Goal: Obtain resource: Obtain resource

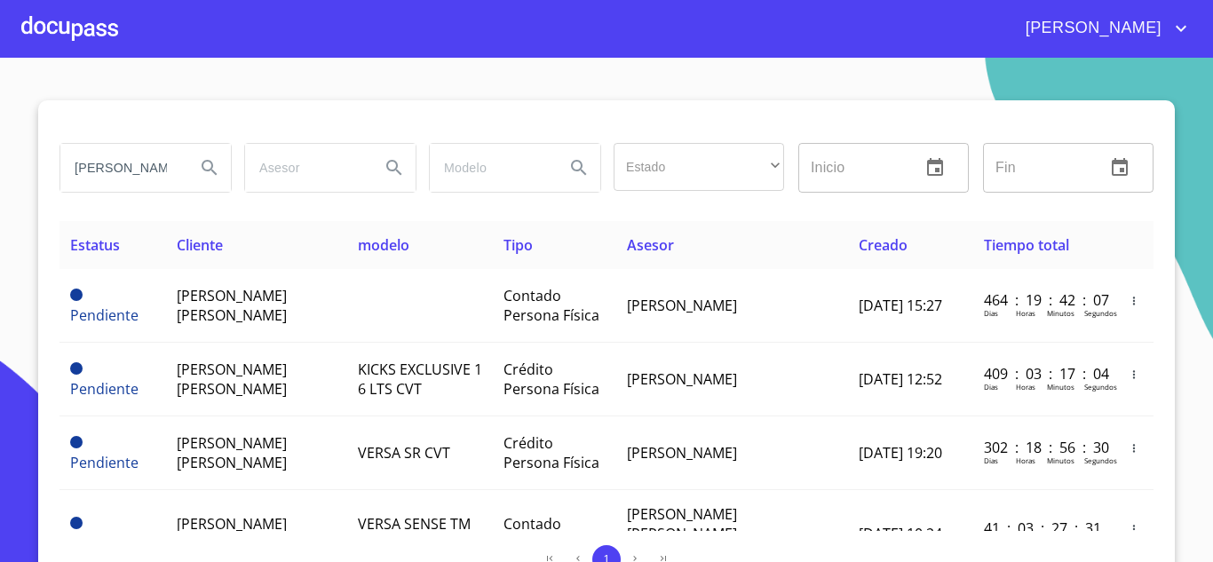
click at [139, 174] on input "mayra alejandra" at bounding box center [120, 168] width 121 height 48
type input "kao arrendadora"
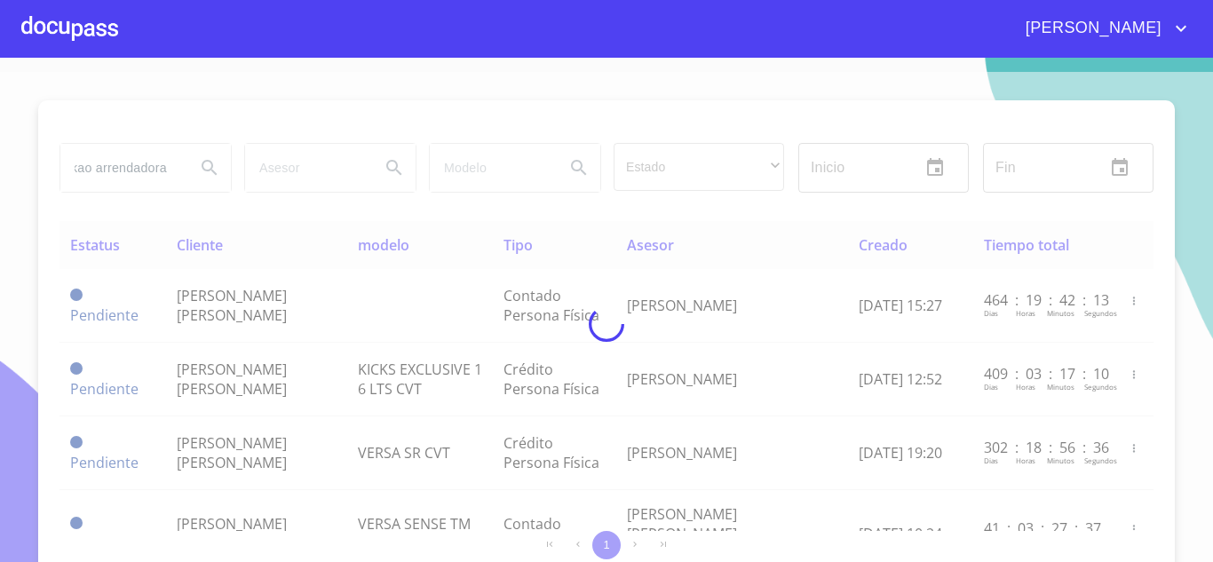
scroll to position [0, 0]
click at [1079, 446] on div at bounding box center [606, 324] width 1213 height 504
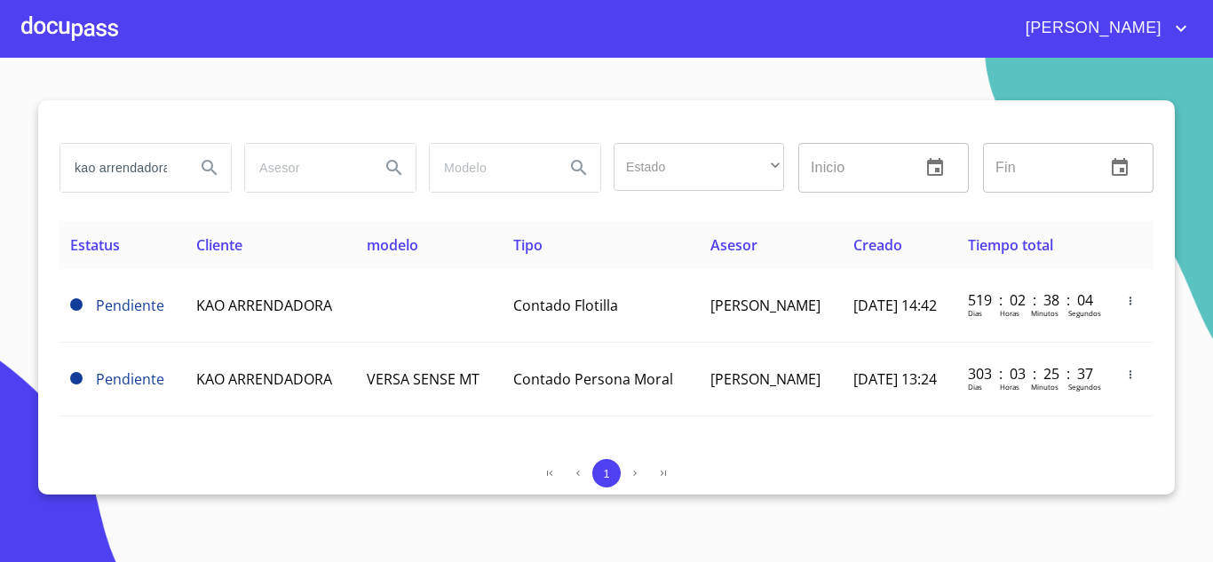
click at [4, 364] on section "kao arrendadora Estado ​ ​ Inicio ​ Fin ​ Estatus Cliente modelo Tipo Asesor Cr…" at bounding box center [606, 310] width 1213 height 504
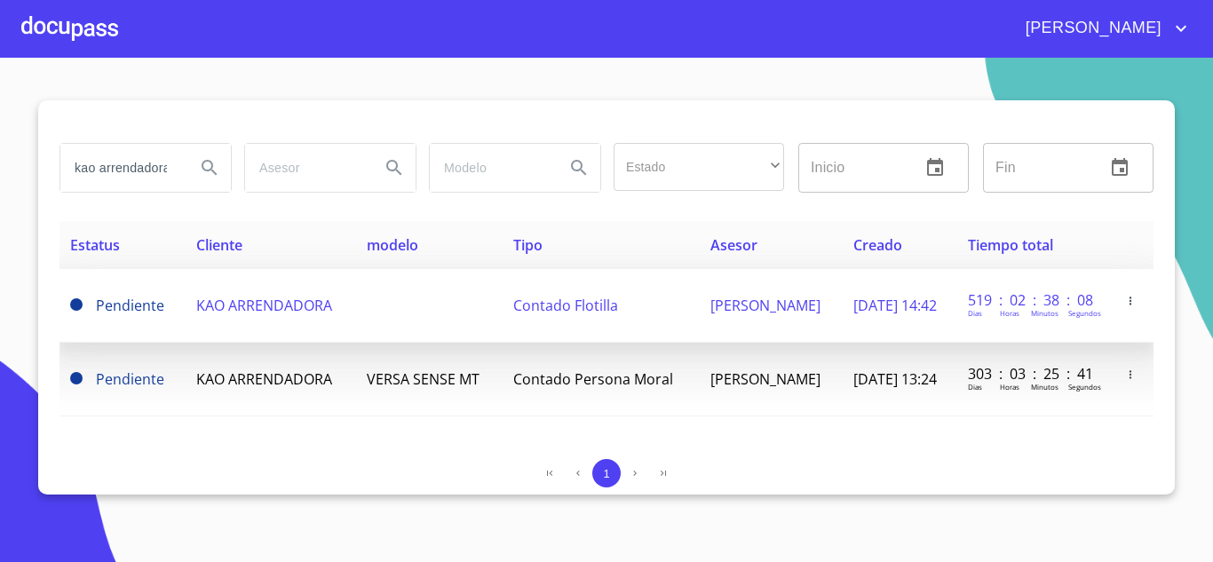
click at [356, 290] on td at bounding box center [429, 306] width 146 height 74
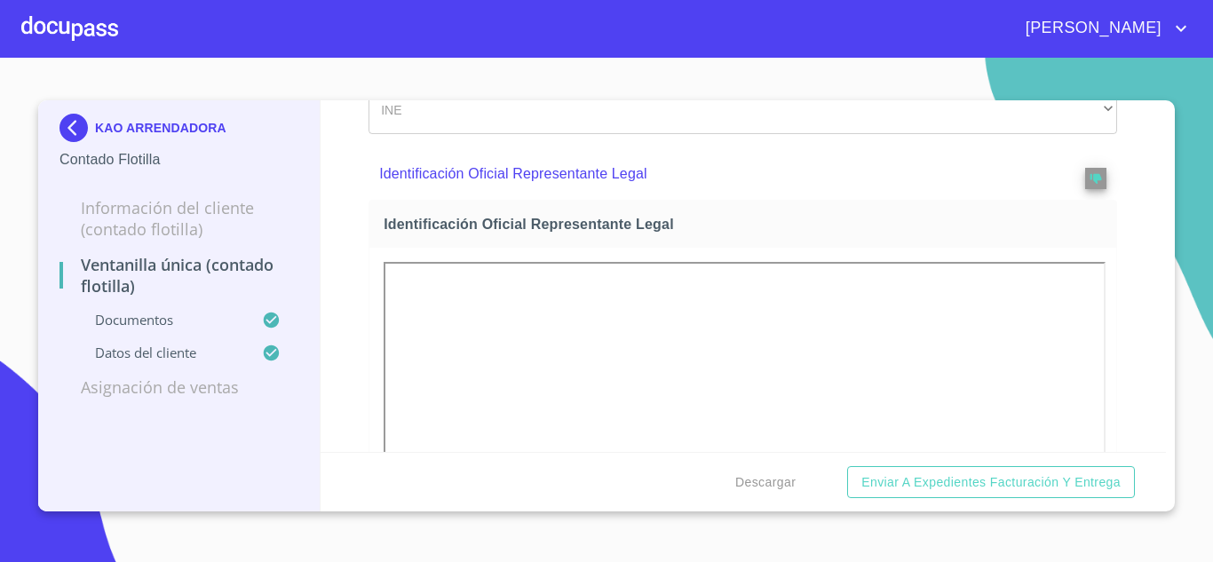
scroll to position [178, 0]
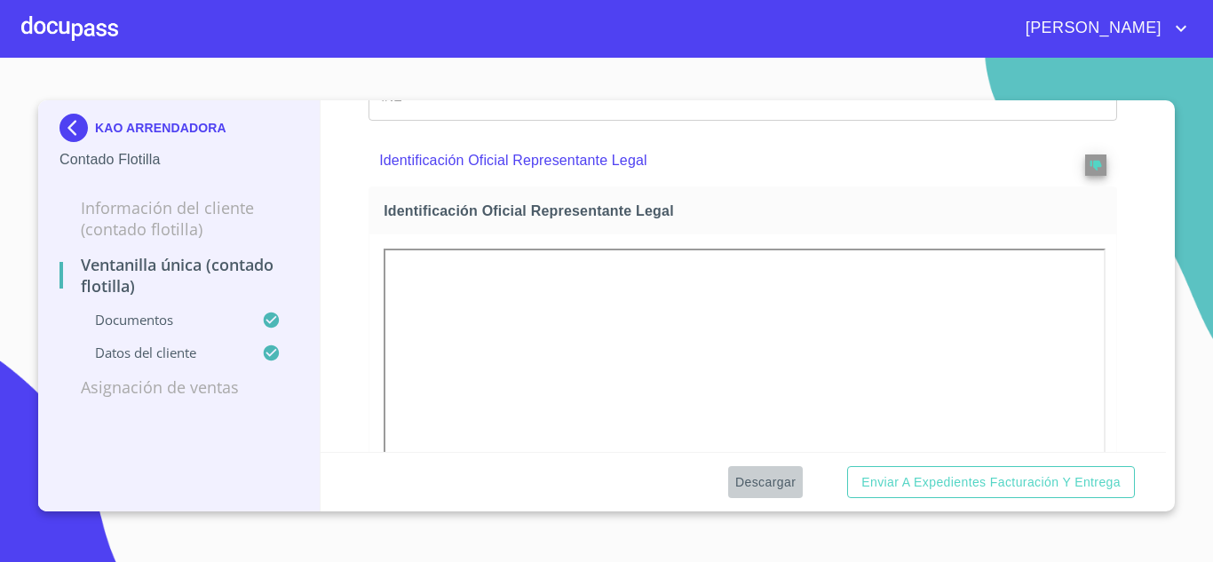
click at [771, 495] on button "Descargar" at bounding box center [765, 482] width 75 height 33
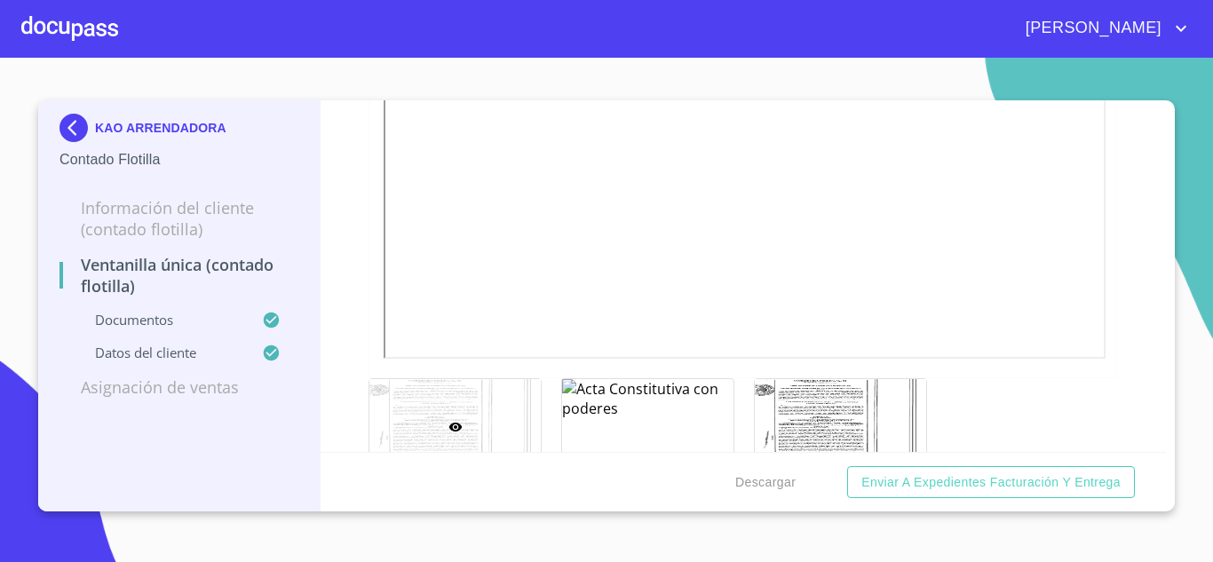
scroll to position [2899, 0]
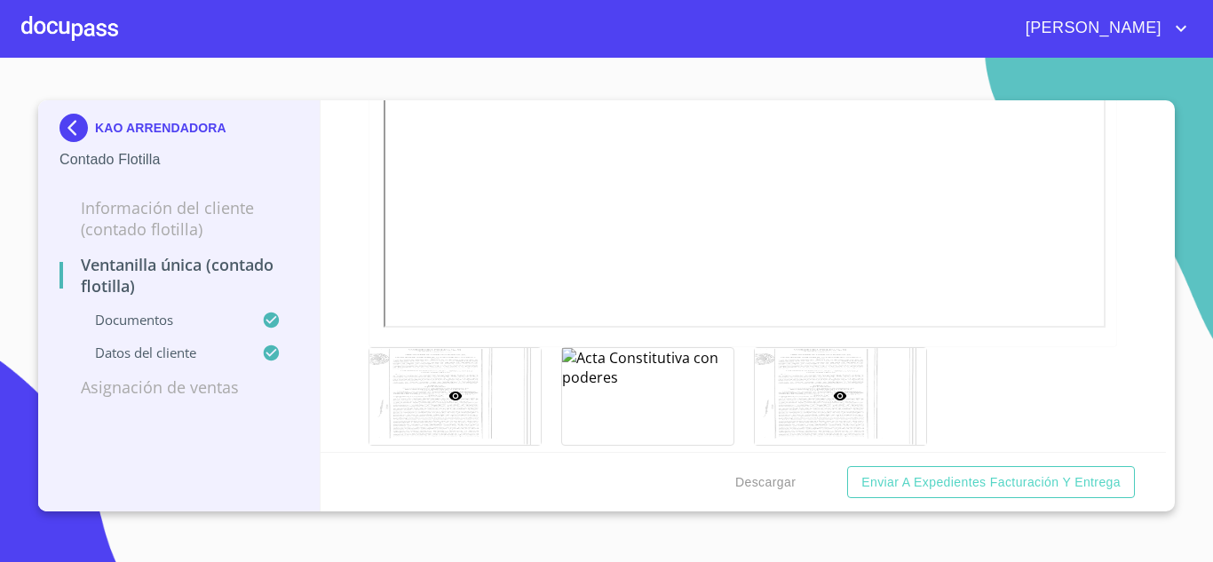
click at [842, 400] on div at bounding box center [840, 396] width 171 height 97
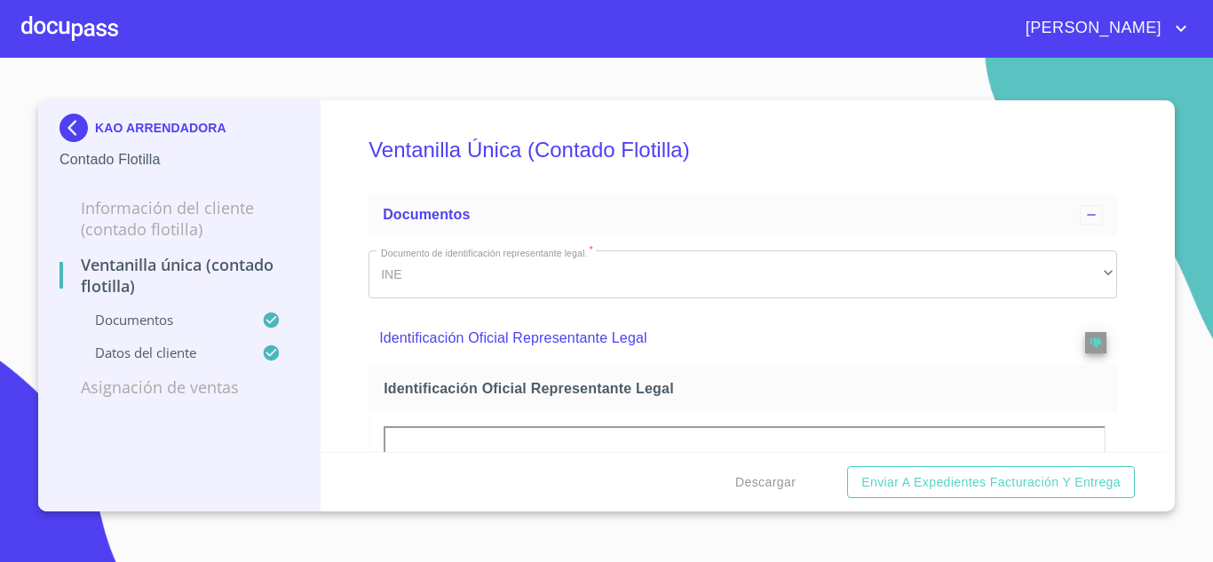
scroll to position [3067, 0]
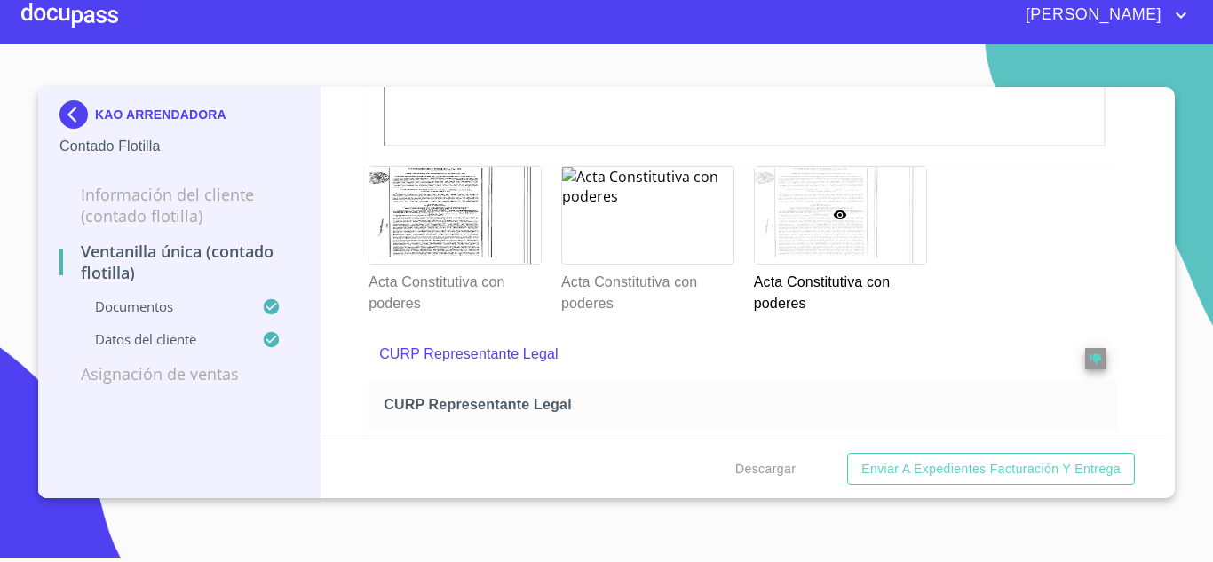
click at [1004, 271] on div "Acta Constitutiva con poderes Acta Constitutiva con poderes Acta Constitutiva c…" at bounding box center [743, 240] width 770 height 170
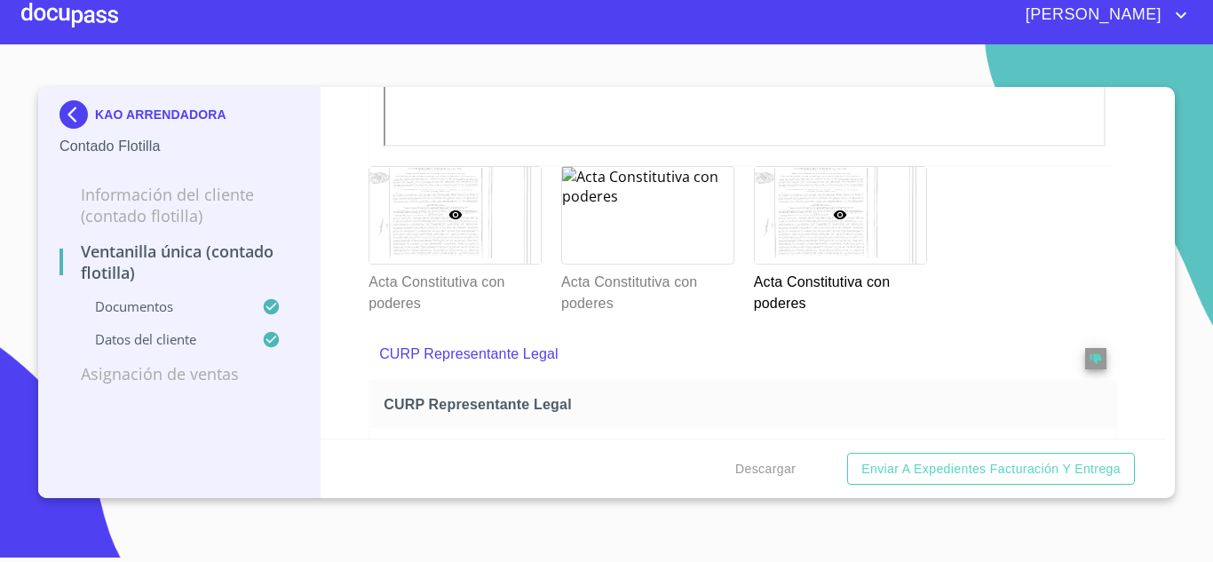
click at [494, 249] on div at bounding box center [454, 215] width 171 height 97
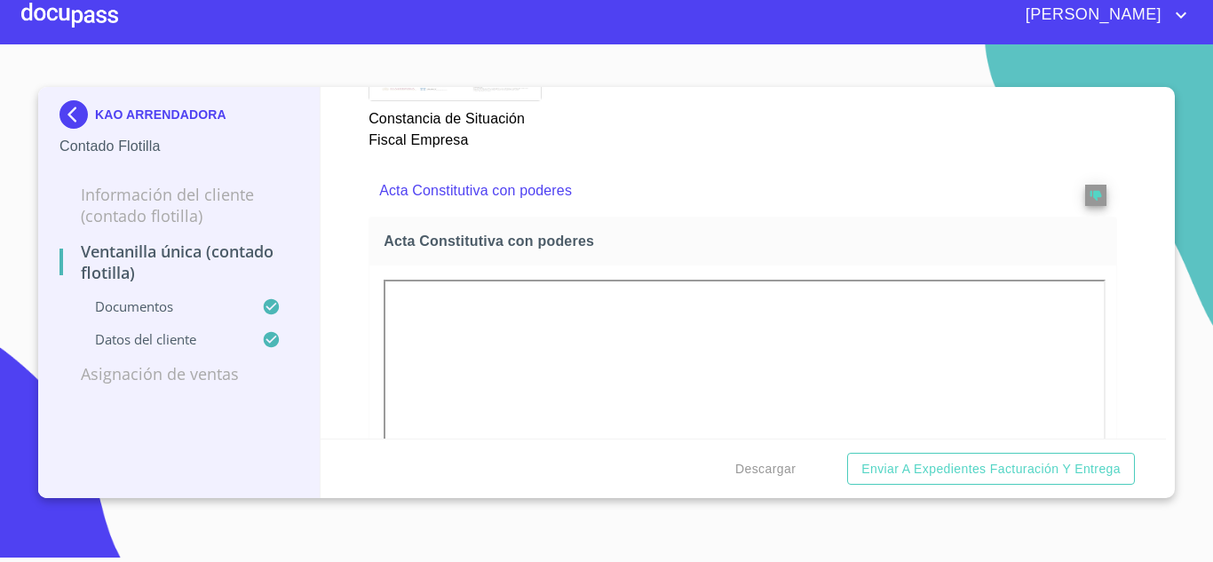
scroll to position [2445, 0]
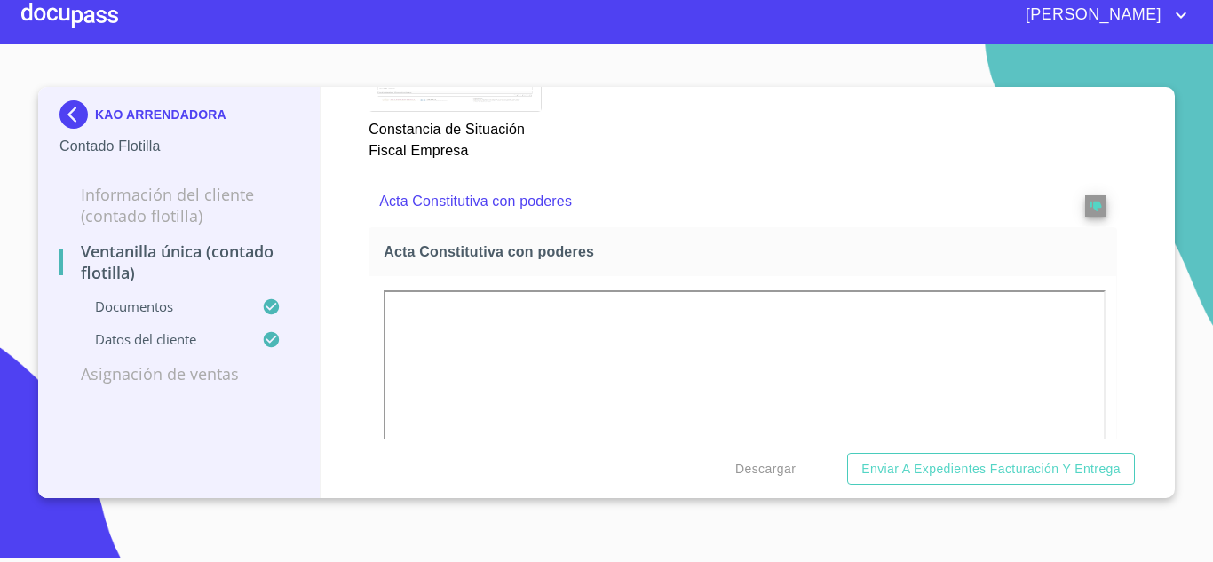
click at [438, 529] on section "KAO ARRENDADORA Contado Flotilla Información del Cliente (Contado Flotilla) Ven…" at bounding box center [606, 296] width 1213 height 504
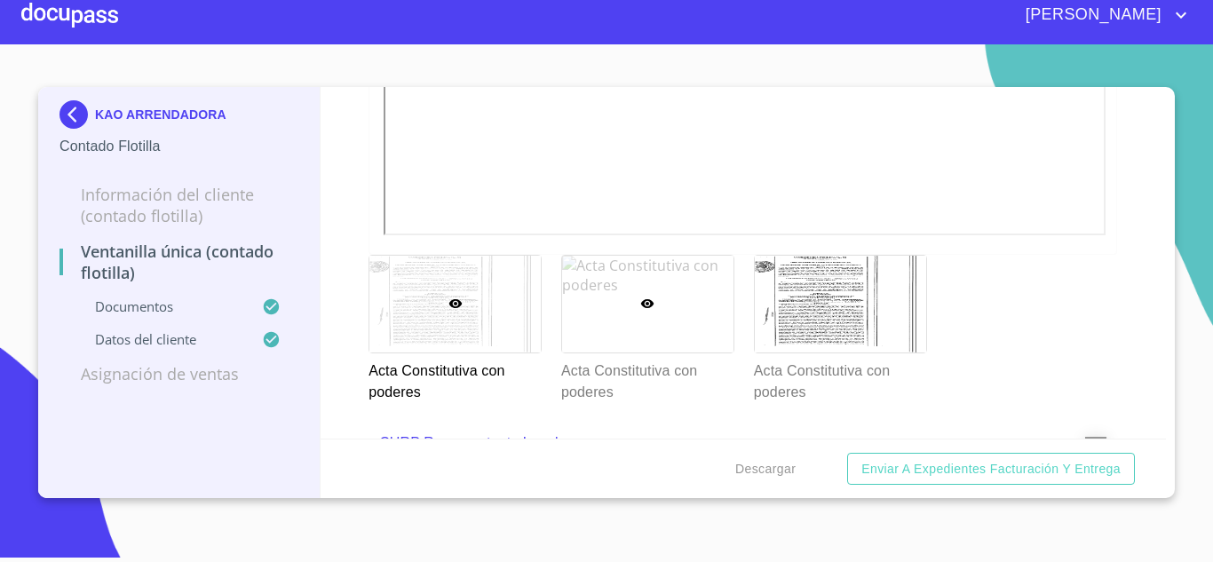
click at [626, 315] on div at bounding box center [647, 304] width 171 height 97
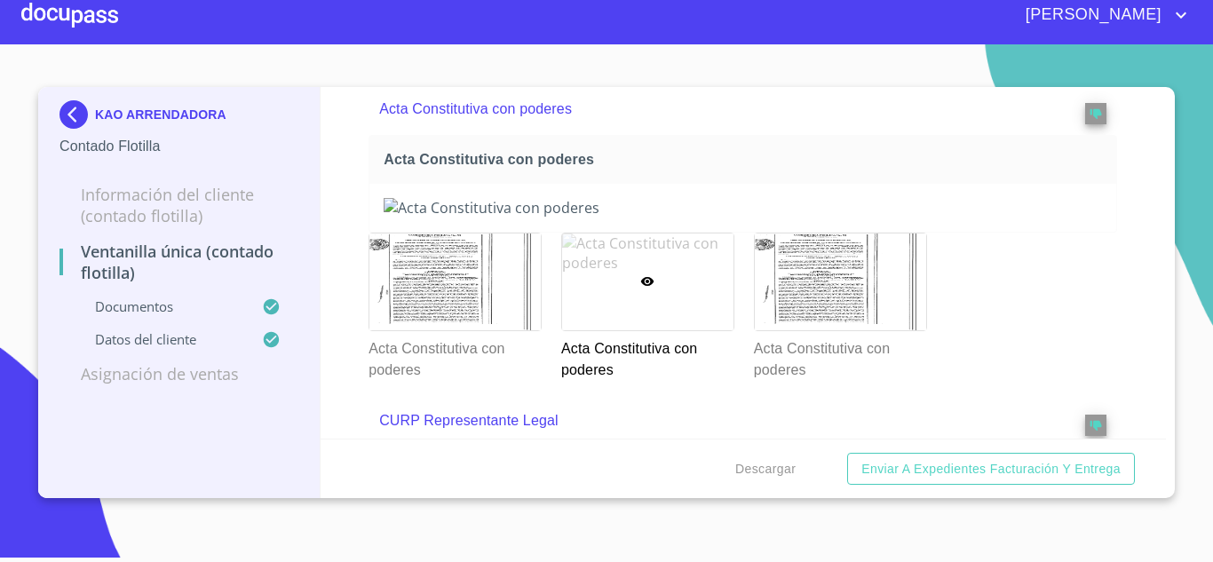
scroll to position [2534, 0]
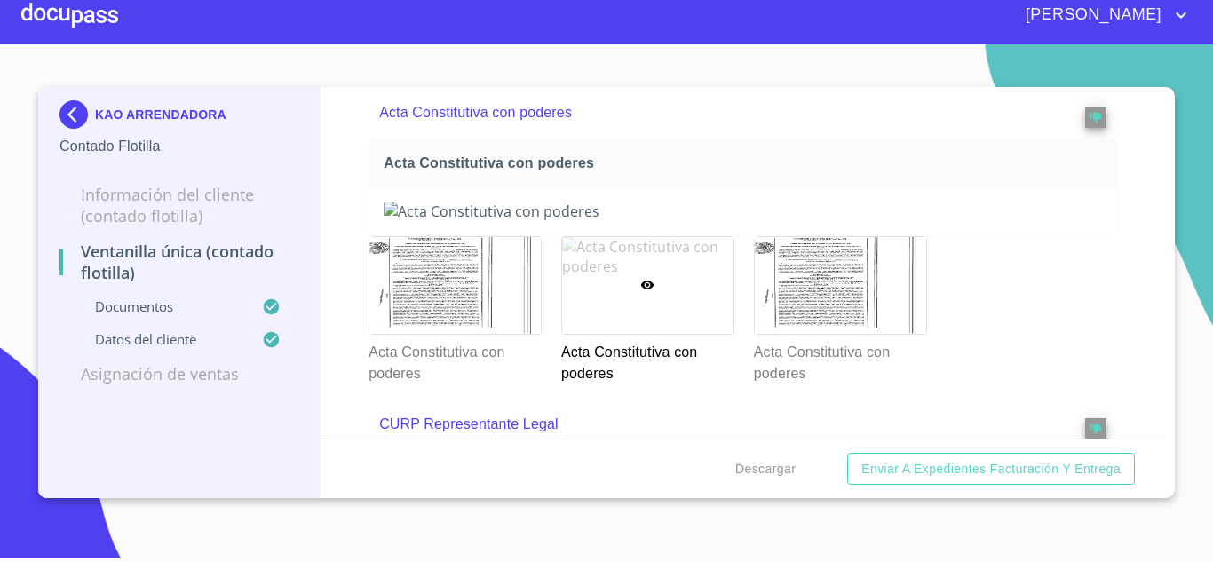
click at [627, 274] on div at bounding box center [647, 285] width 171 height 97
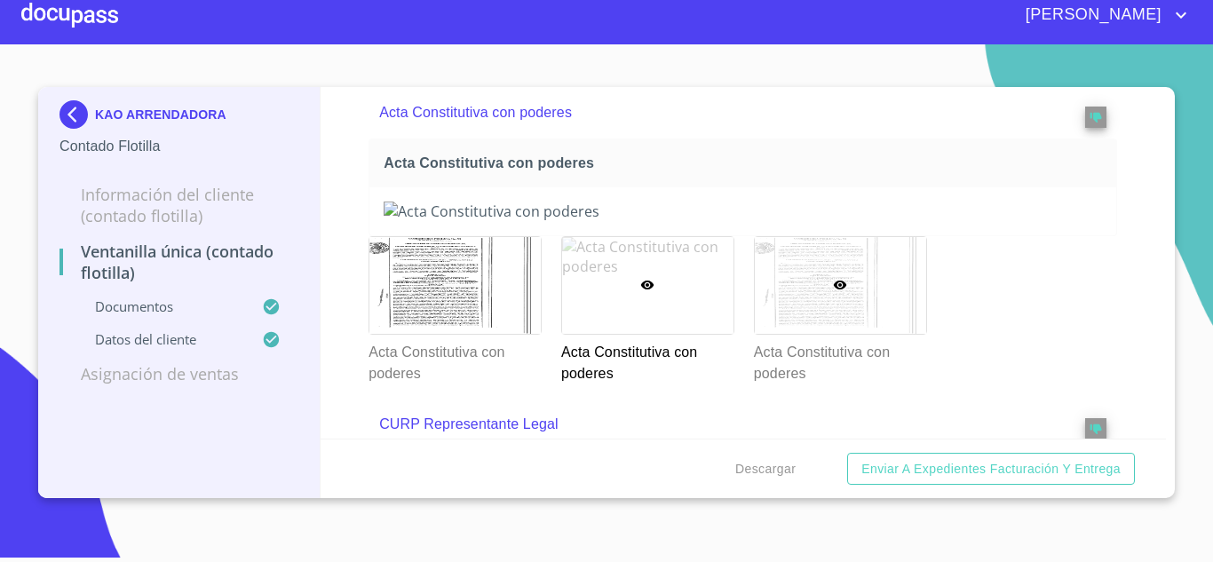
click at [848, 290] on div at bounding box center [840, 285] width 171 height 97
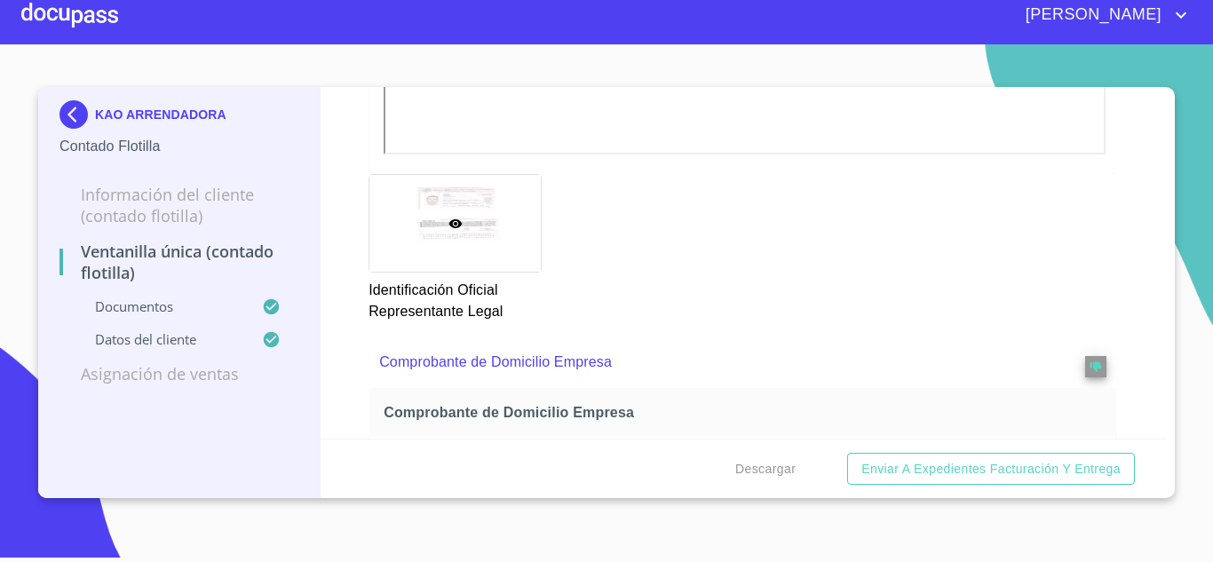
scroll to position [0, 0]
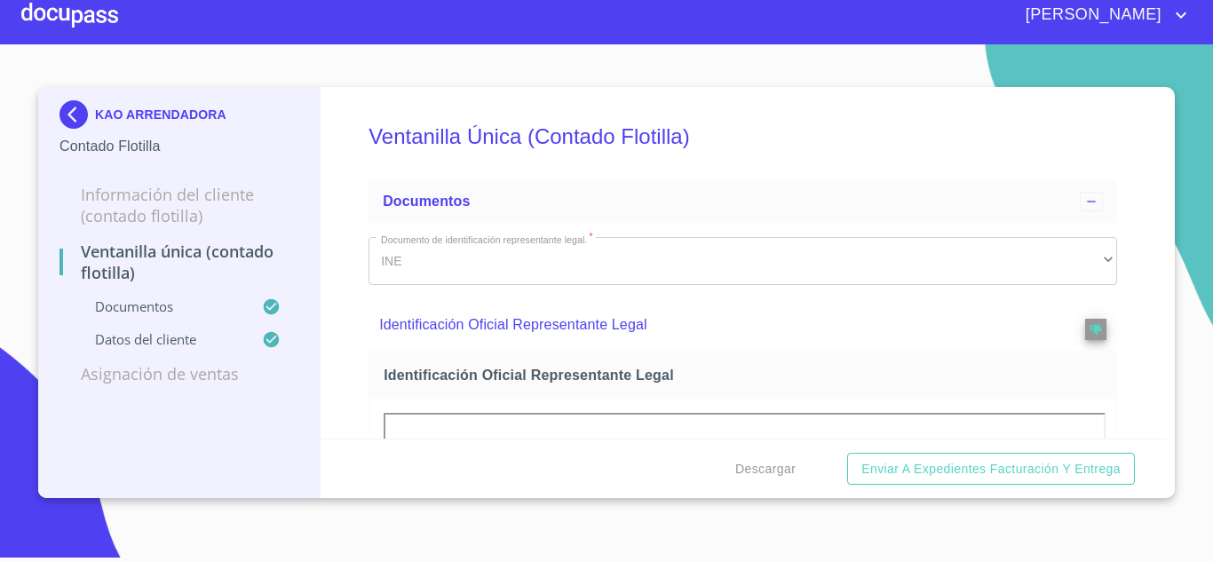
drag, startPoint x: 345, startPoint y: 361, endPoint x: 300, endPoint y: 129, distance: 236.0
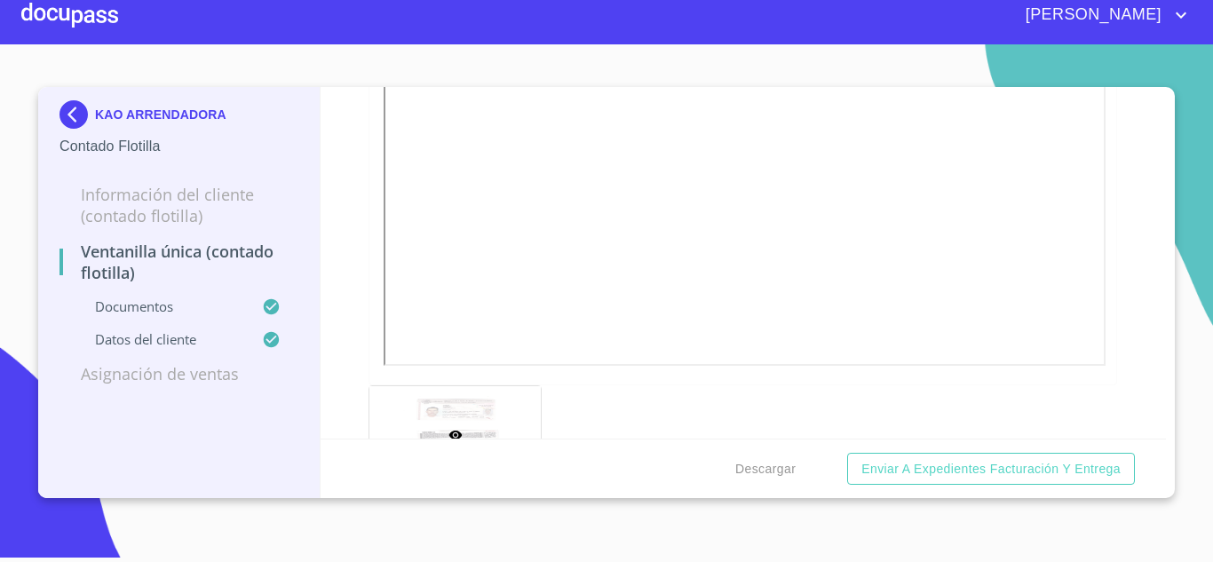
scroll to position [622, 0]
click at [91, 111] on img at bounding box center [78, 114] width 36 height 28
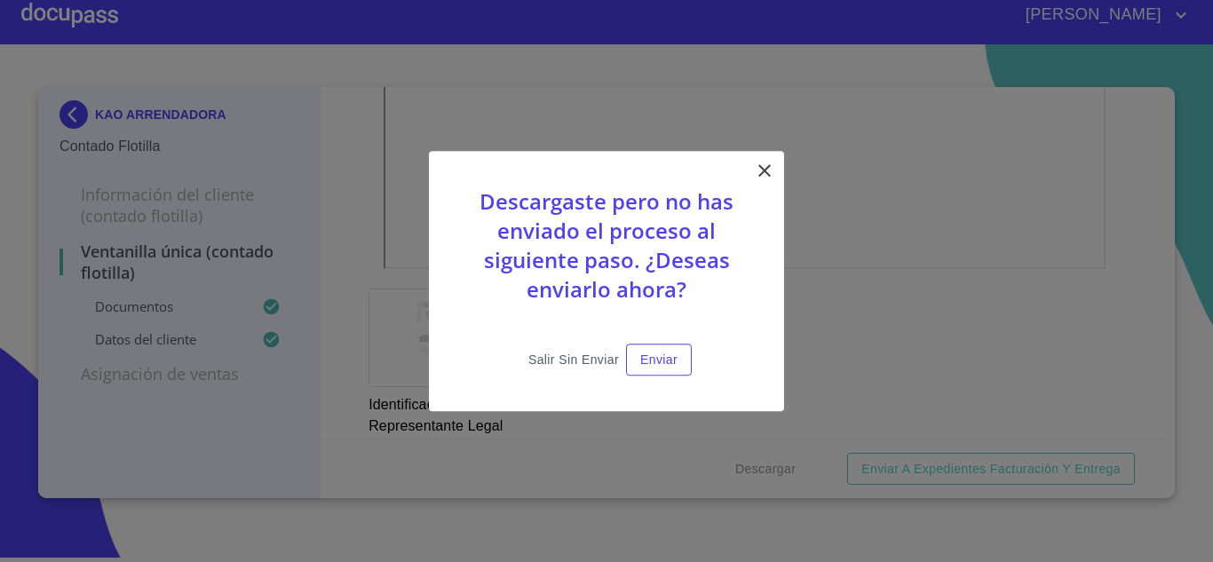
click at [550, 369] on span "Salir sin enviar" at bounding box center [573, 360] width 91 height 22
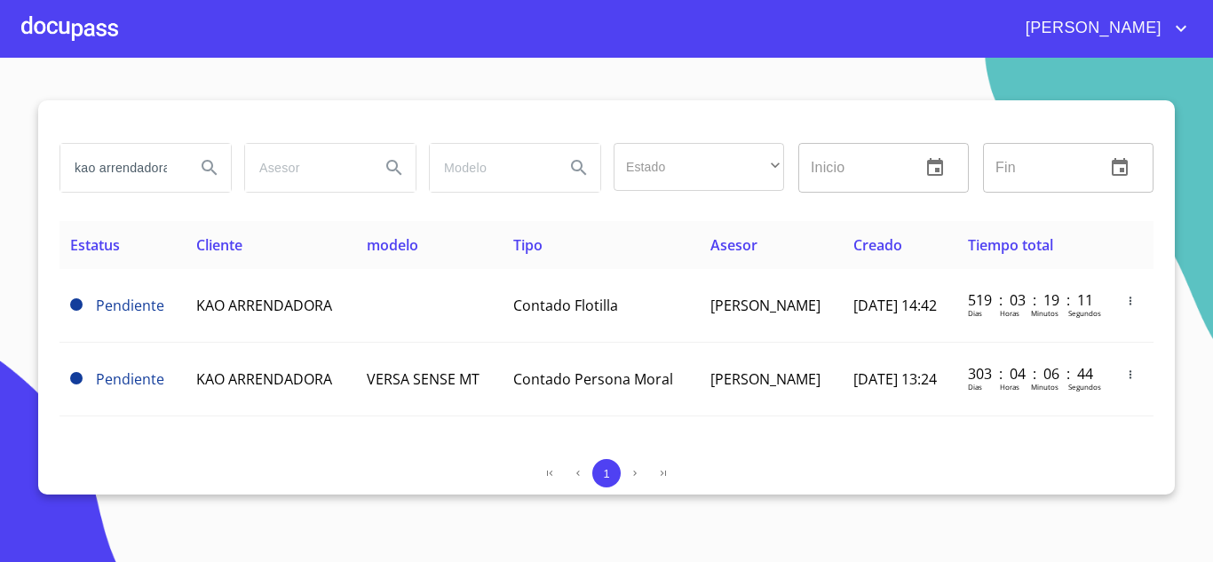
click at [869, 472] on div "1" at bounding box center [607, 473] width 1094 height 28
click at [149, 182] on input "kao arrendadora" at bounding box center [120, 168] width 121 height 48
type input "start"
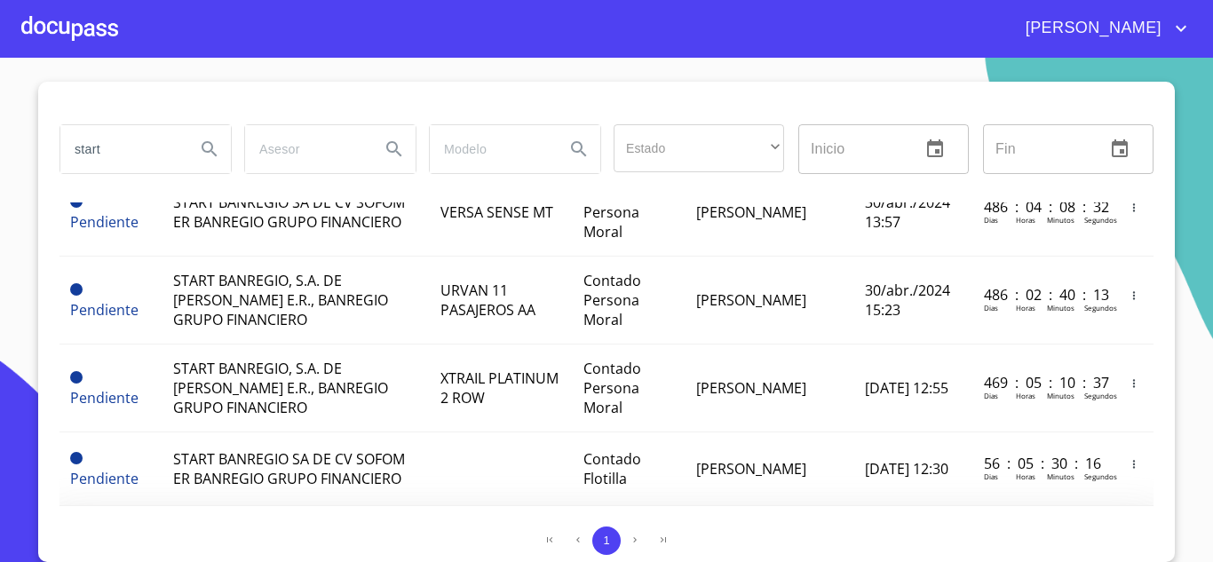
scroll to position [558, 0]
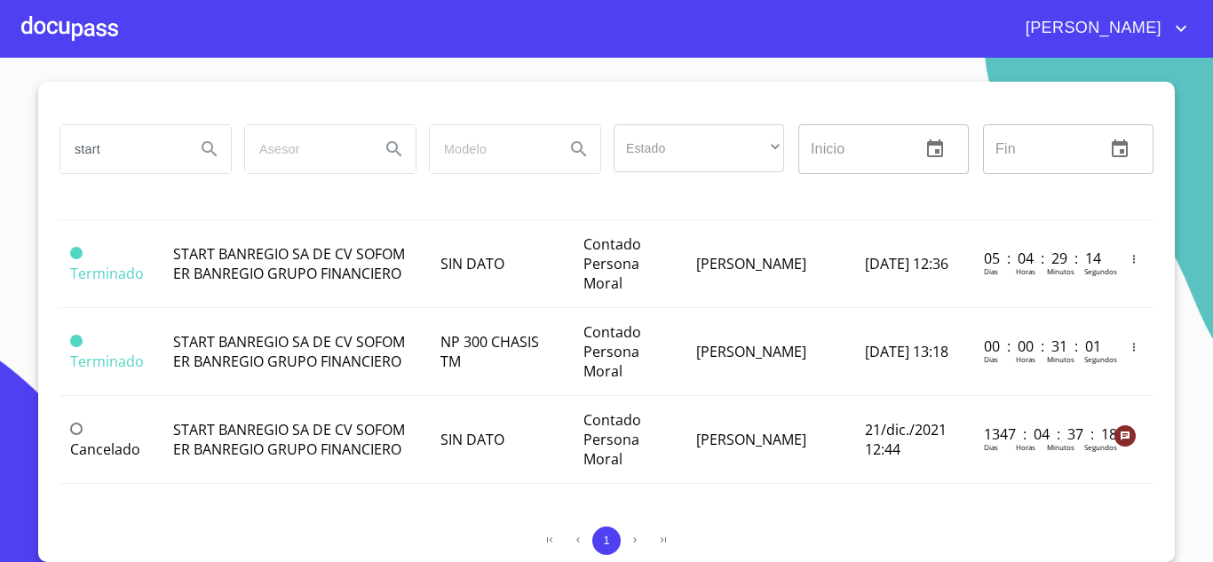
click at [824, 197] on div "start Estado ​ ​ Inicio ​ Fin ​" at bounding box center [607, 159] width 1094 height 85
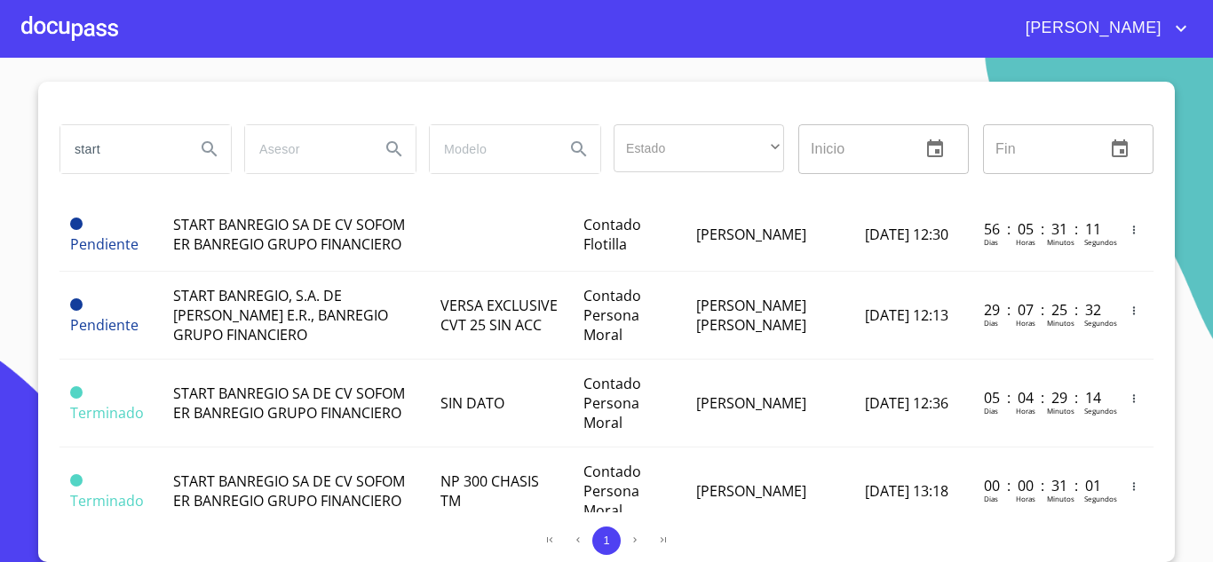
scroll to position [380, 0]
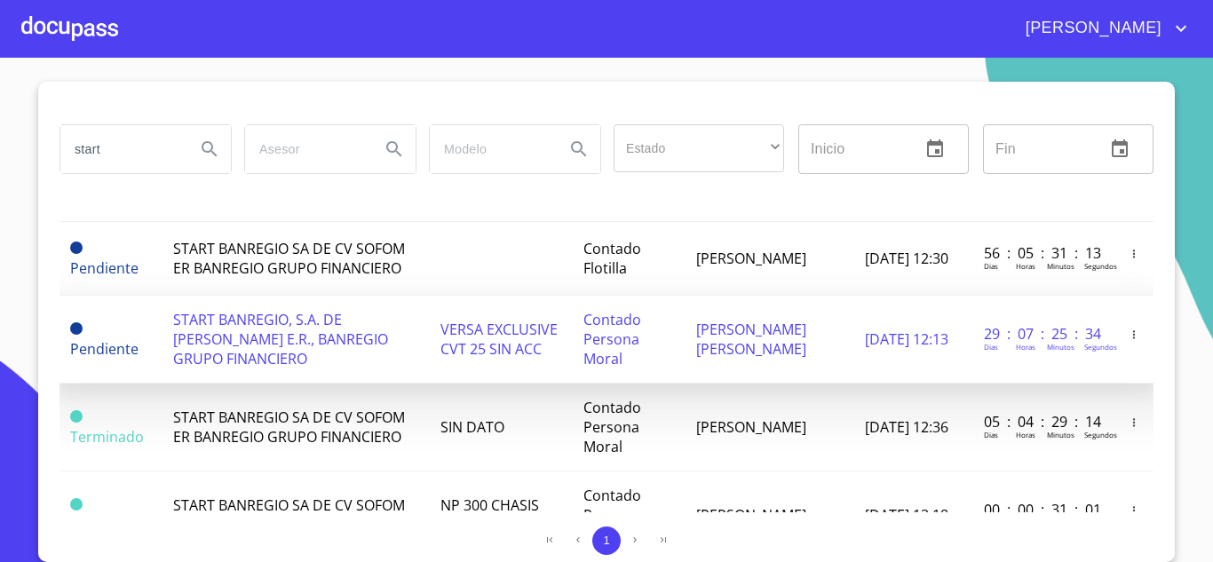
click at [441, 356] on span "VERSA EXCLUSIVE CVT 25 SIN ACC" at bounding box center [499, 339] width 117 height 39
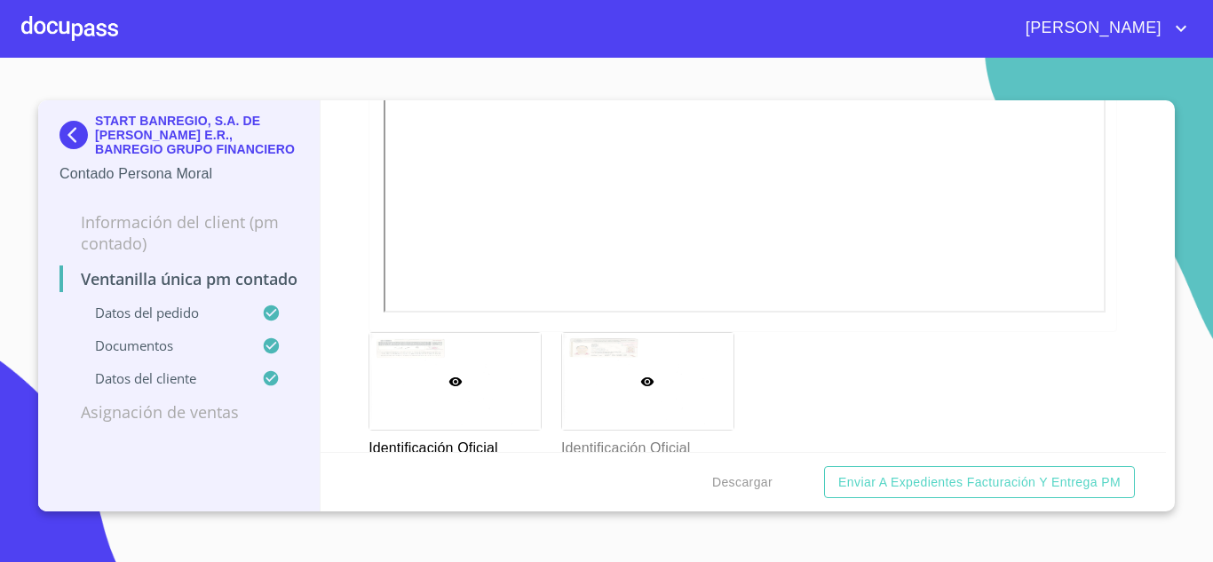
click at [590, 364] on div at bounding box center [647, 381] width 171 height 97
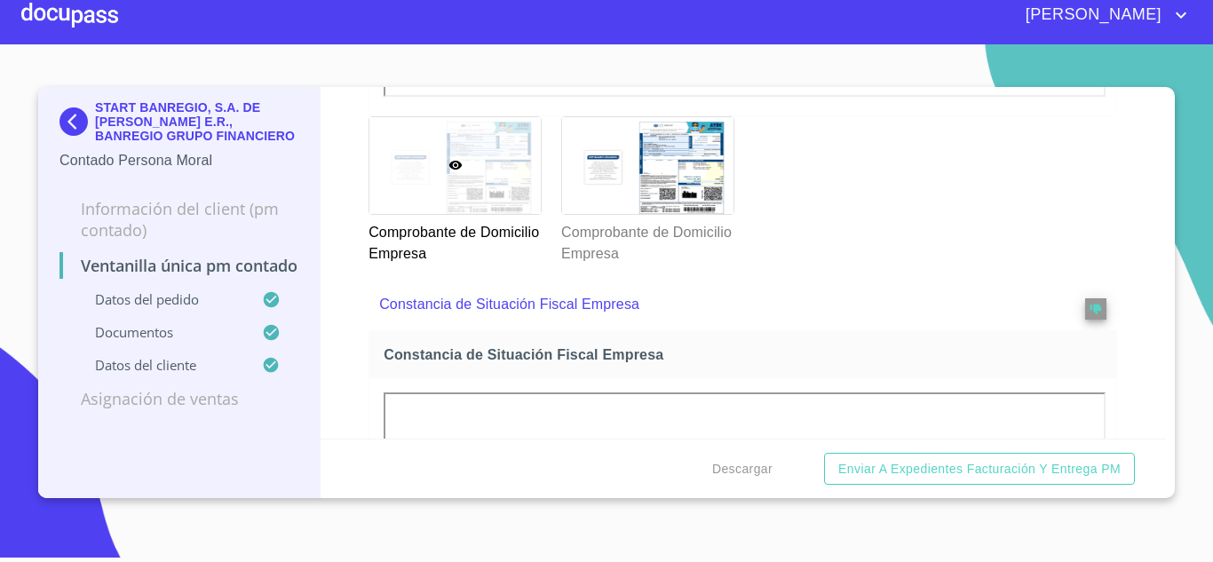
scroll to position [1807, 0]
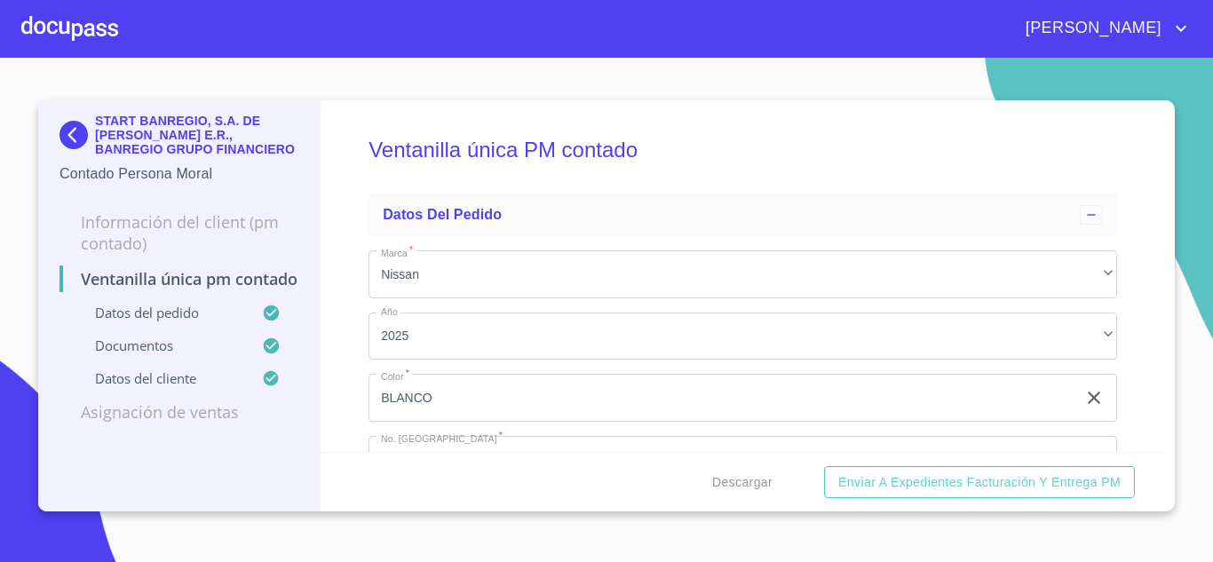
scroll to position [1504, 0]
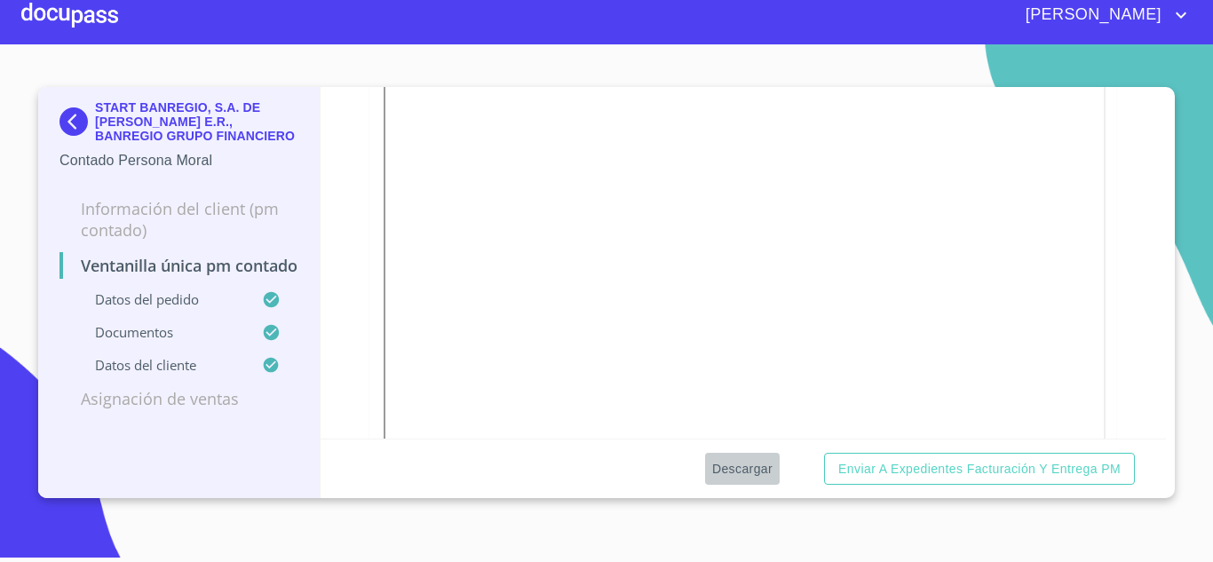
click at [766, 464] on span "Descargar" at bounding box center [742, 469] width 60 height 22
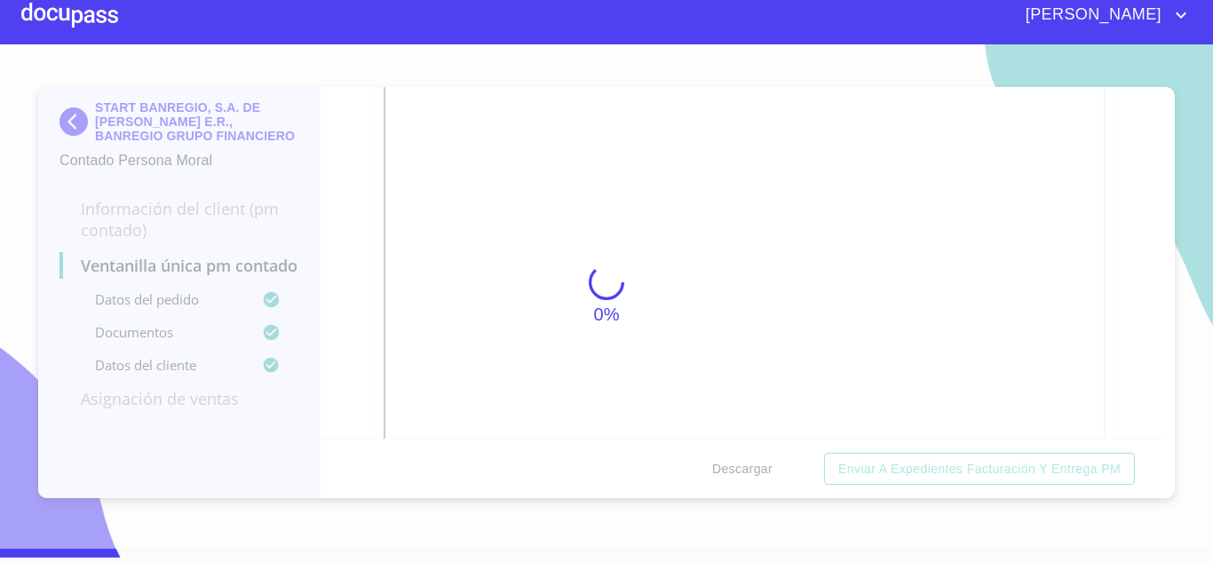
click at [705, 453] on button "Descargar" at bounding box center [742, 469] width 75 height 33
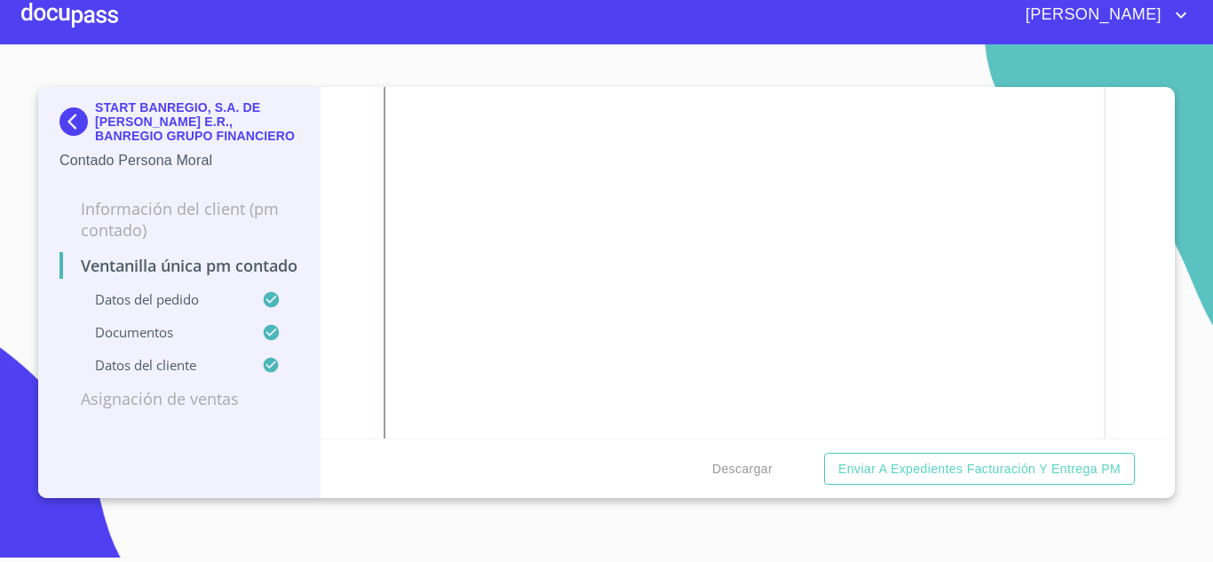
click at [70, 124] on img at bounding box center [78, 121] width 36 height 28
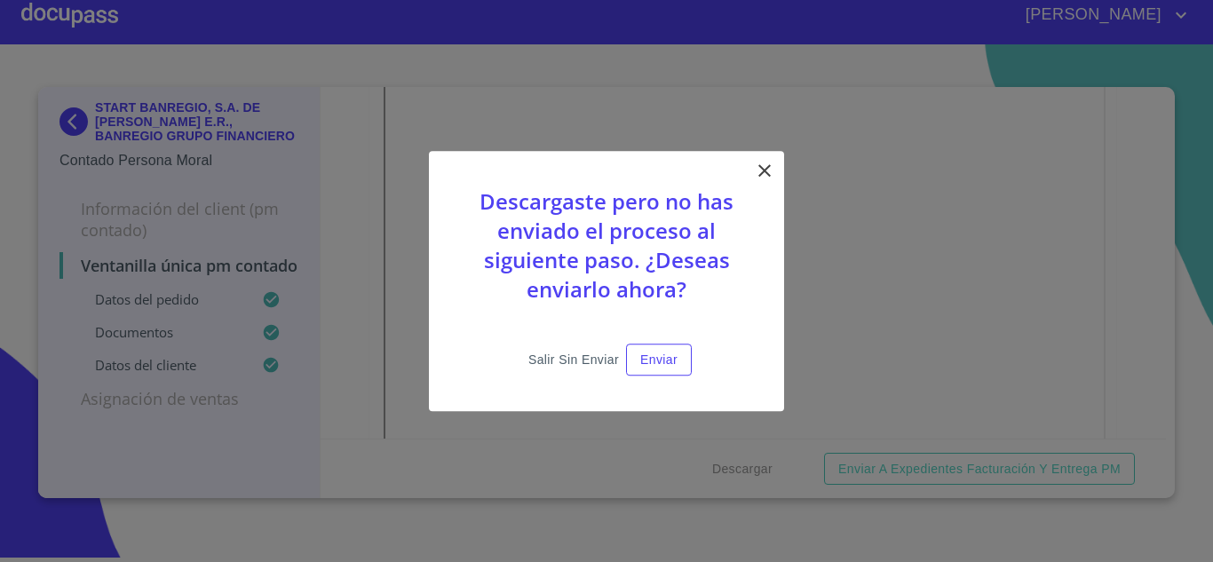
click at [560, 359] on span "Salir sin enviar" at bounding box center [573, 360] width 91 height 22
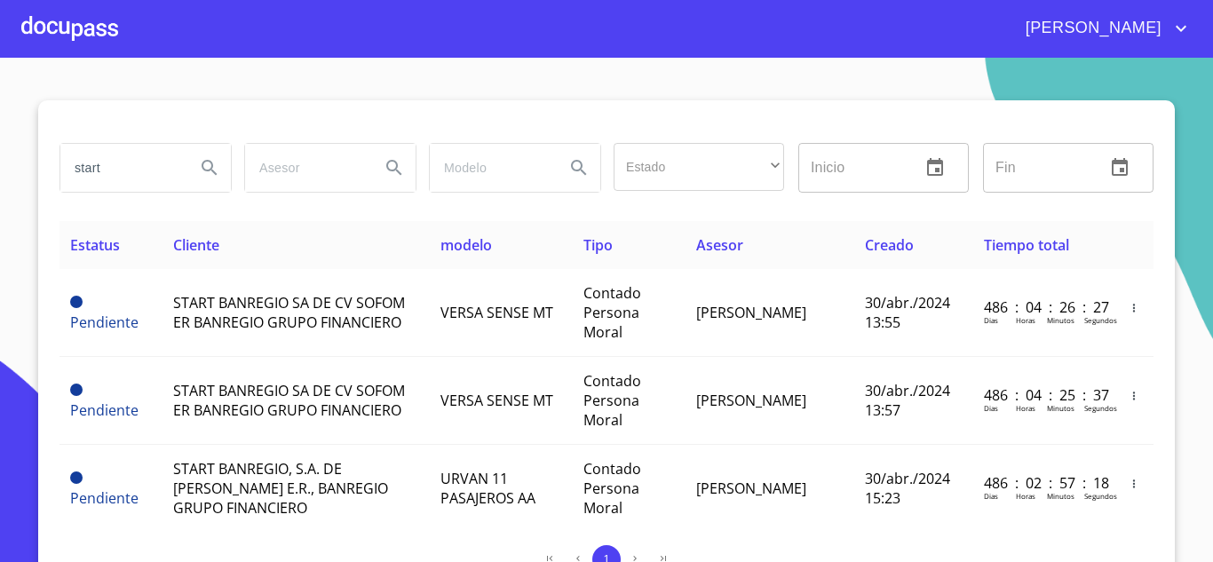
click at [130, 171] on input "start" at bounding box center [120, 168] width 121 height 48
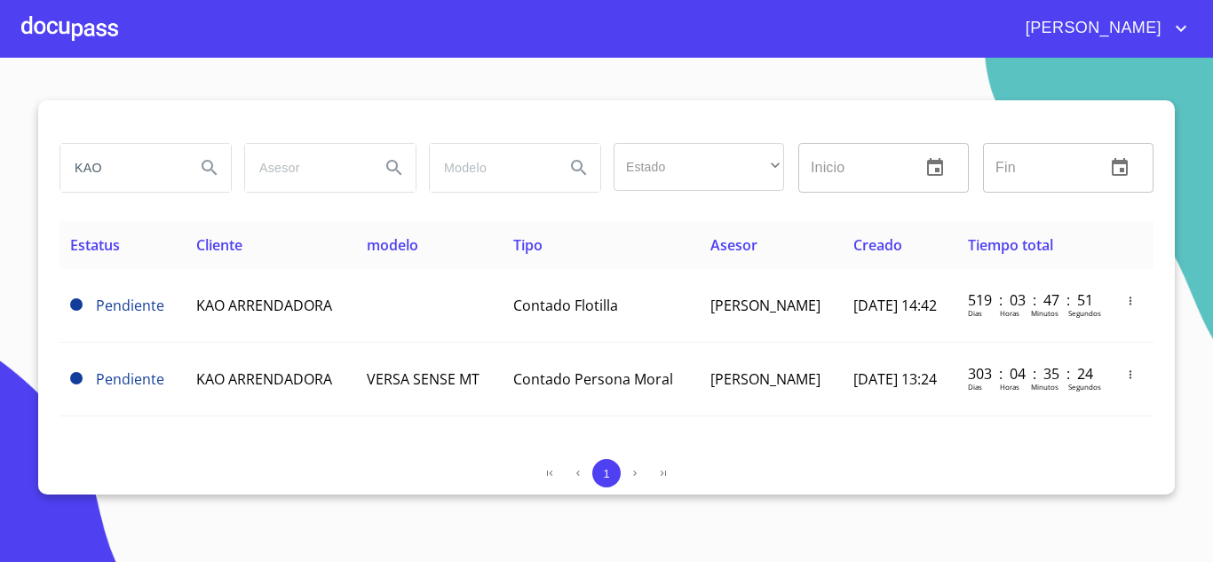
click at [113, 158] on input "KAO" at bounding box center [120, 168] width 121 height 48
type input "METRO"
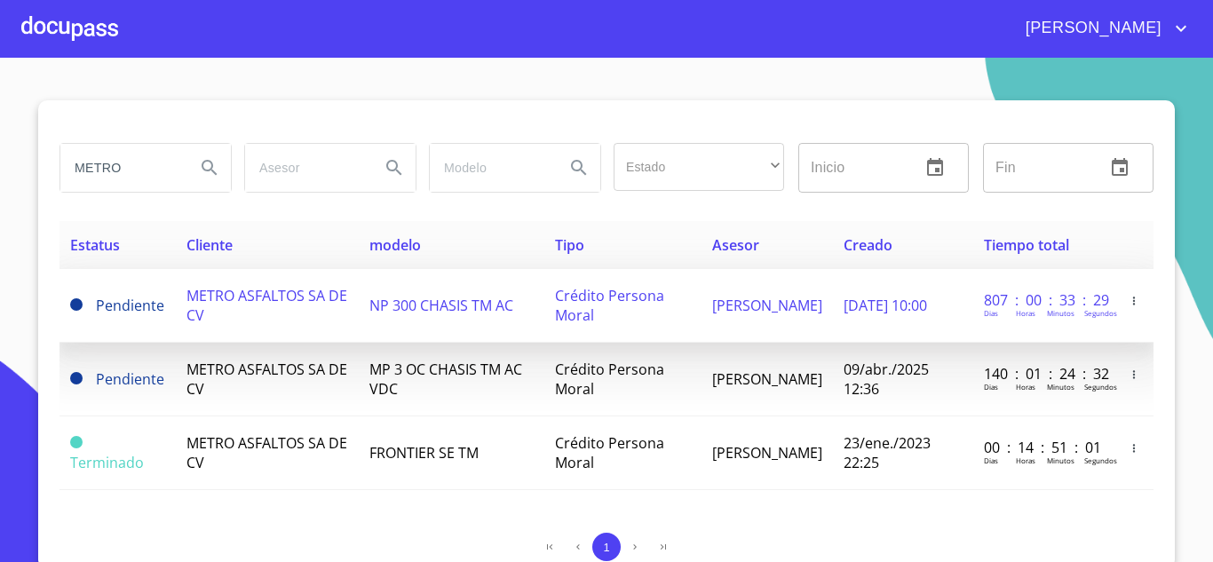
scroll to position [6, 0]
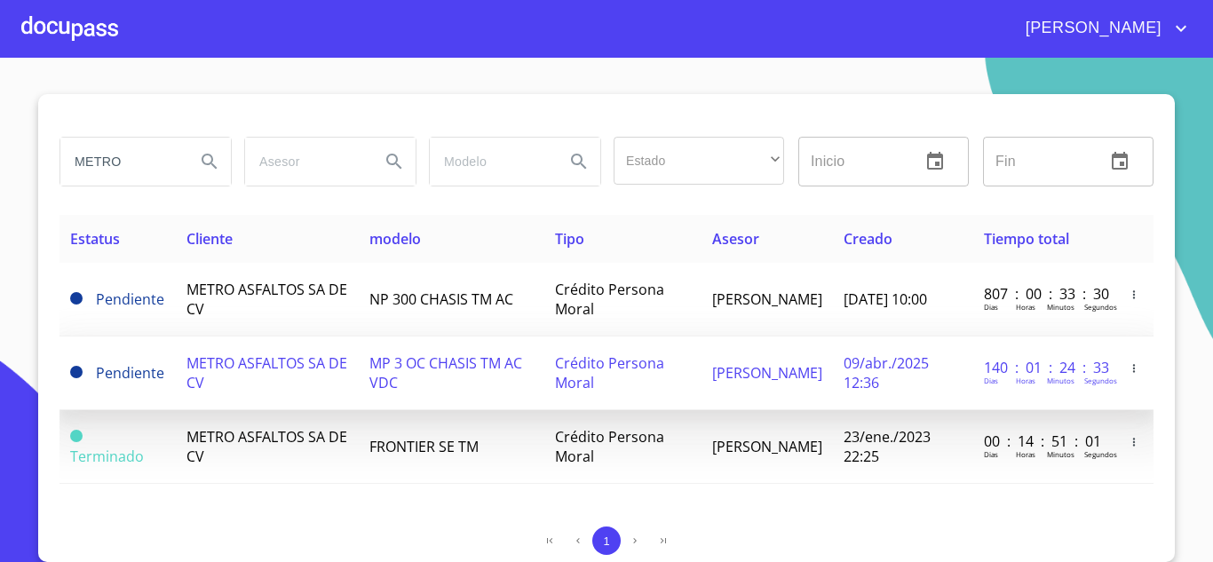
click at [189, 369] on span "METRO ASFALTOS SA DE CV" at bounding box center [267, 372] width 161 height 39
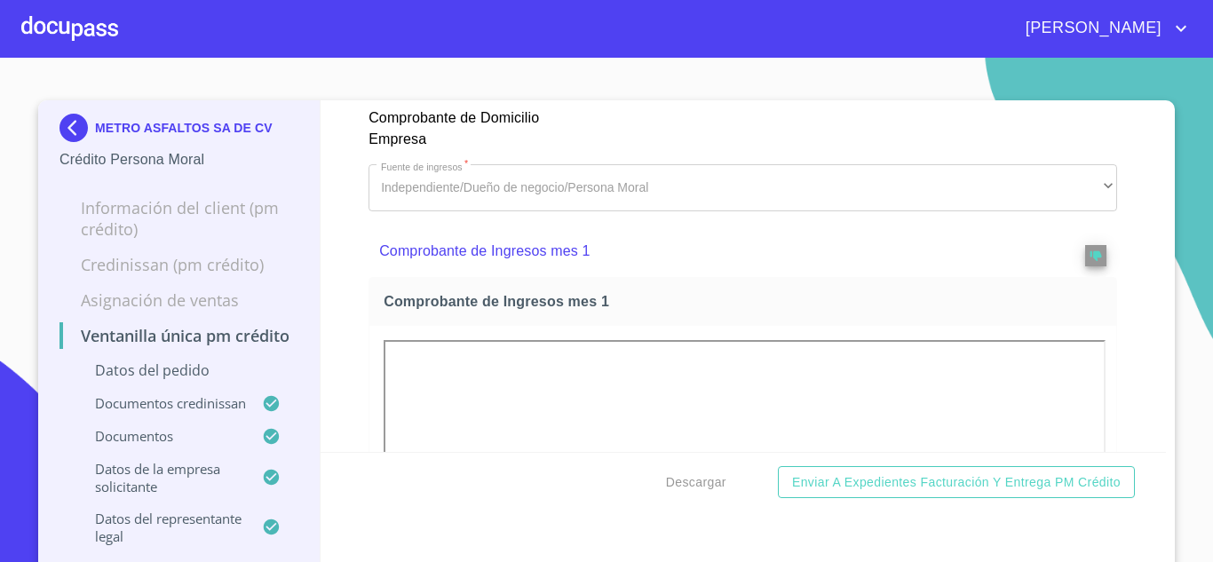
click at [65, 131] on img at bounding box center [78, 128] width 36 height 28
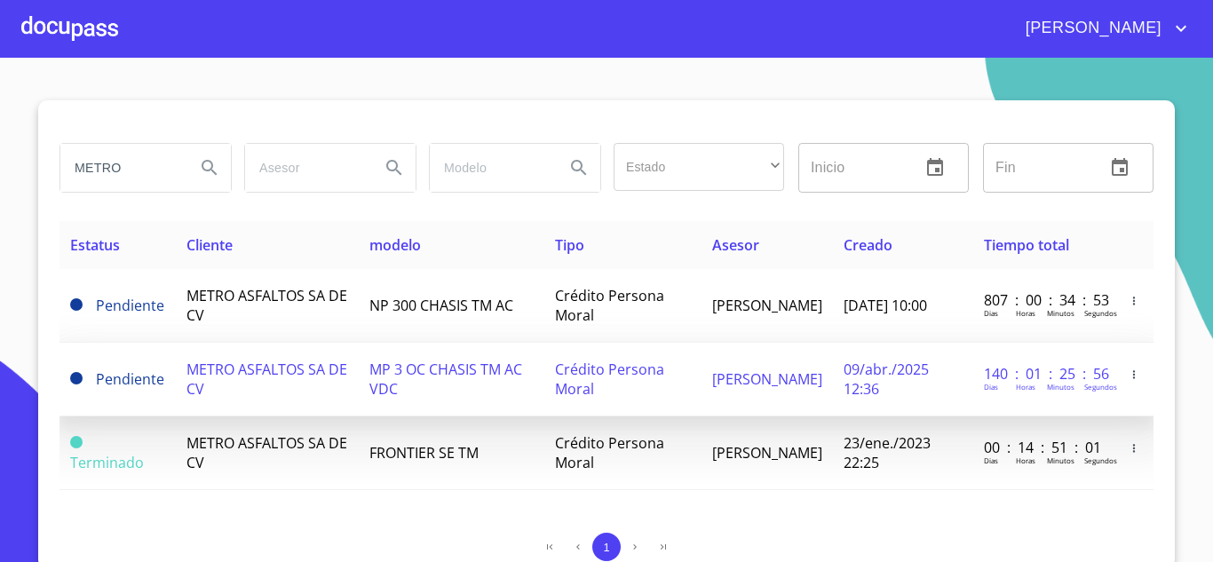
scroll to position [6, 0]
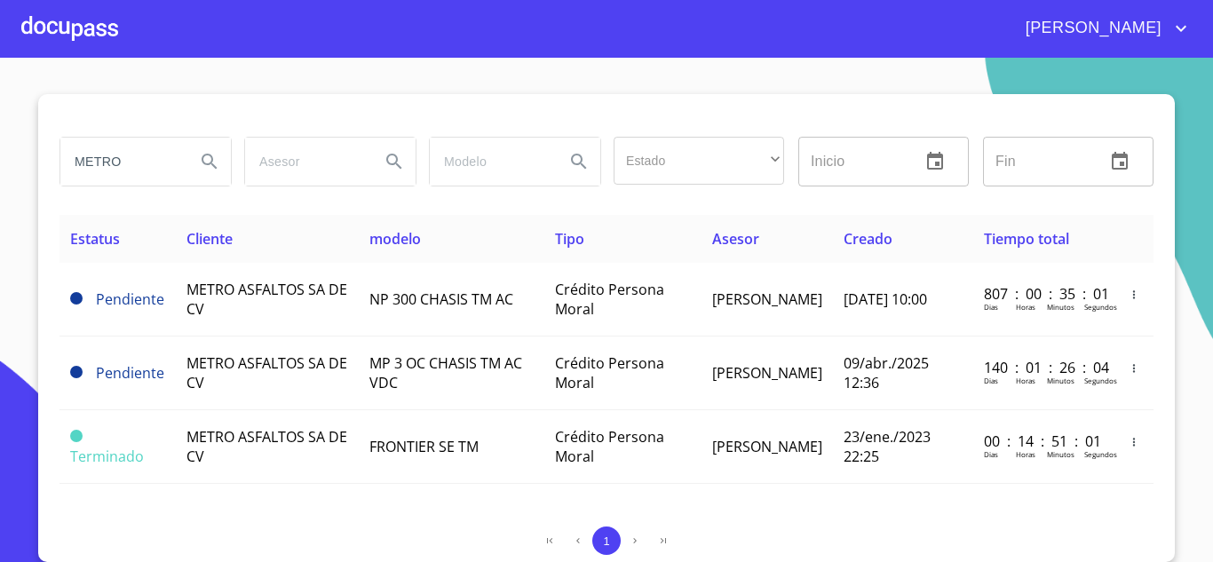
click at [811, 240] on th "Asesor" at bounding box center [767, 239] width 131 height 48
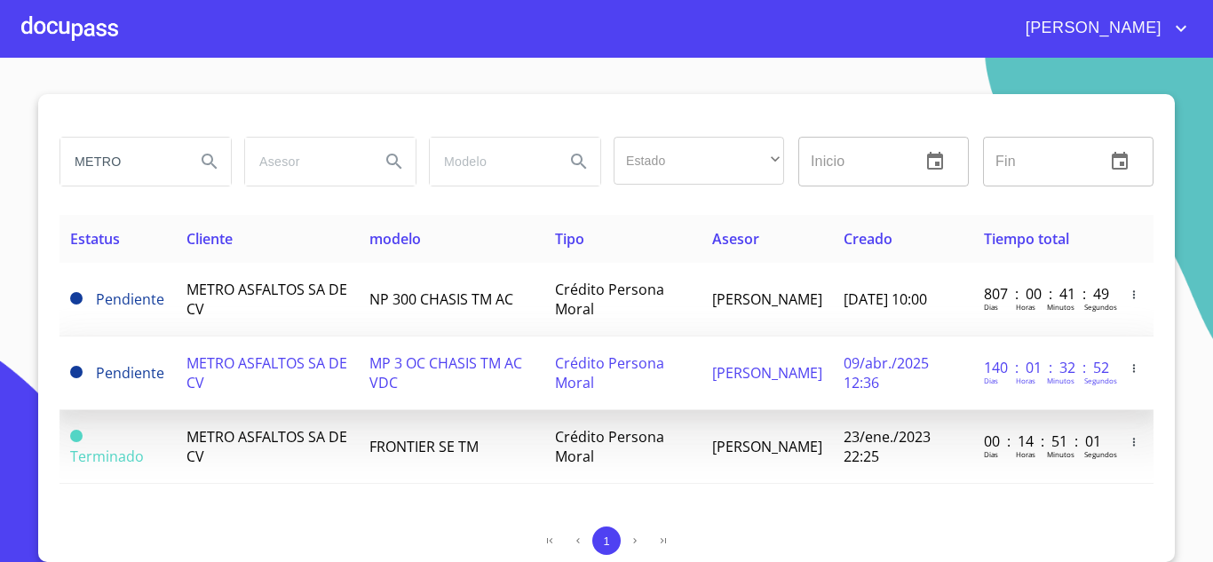
click at [210, 384] on td "METRO ASFALTOS SA DE CV" at bounding box center [268, 374] width 184 height 74
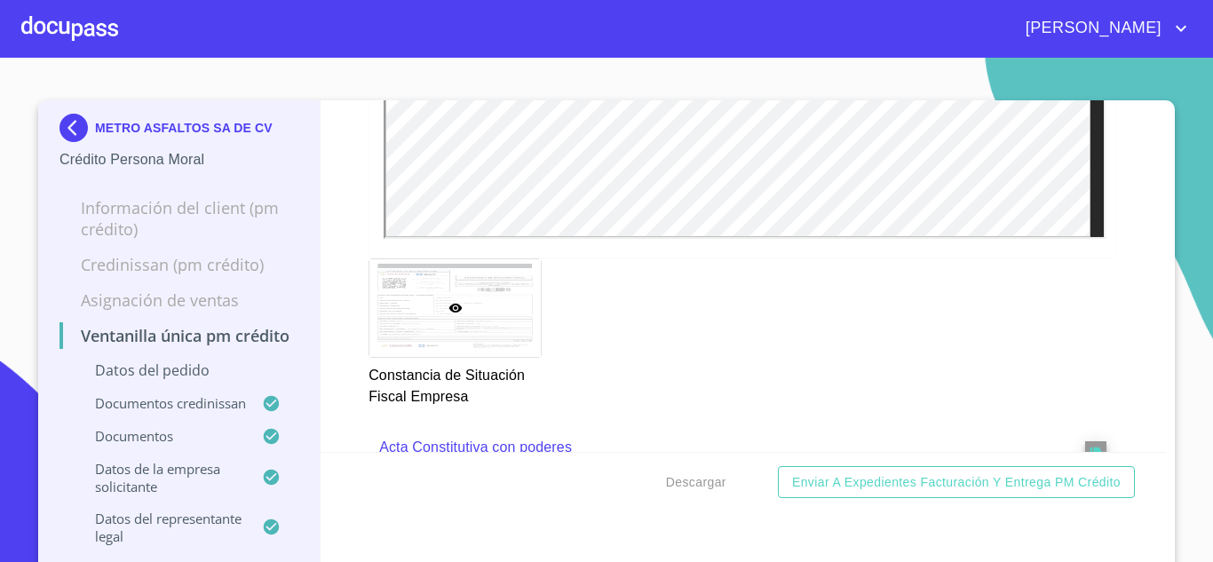
scroll to position [5329, 0]
click at [352, 304] on div "Ventanilla única PM crédito Datos del pedido Marca   * Nissan ​ Año 2025 ​ Colo…" at bounding box center [744, 276] width 846 height 352
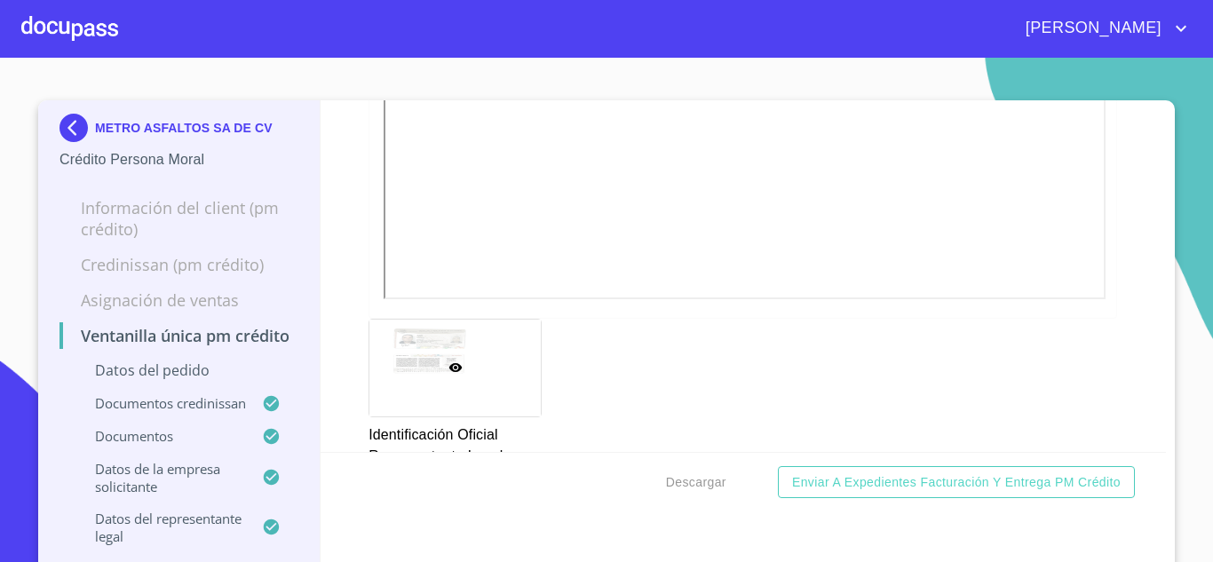
scroll to position [1332, 0]
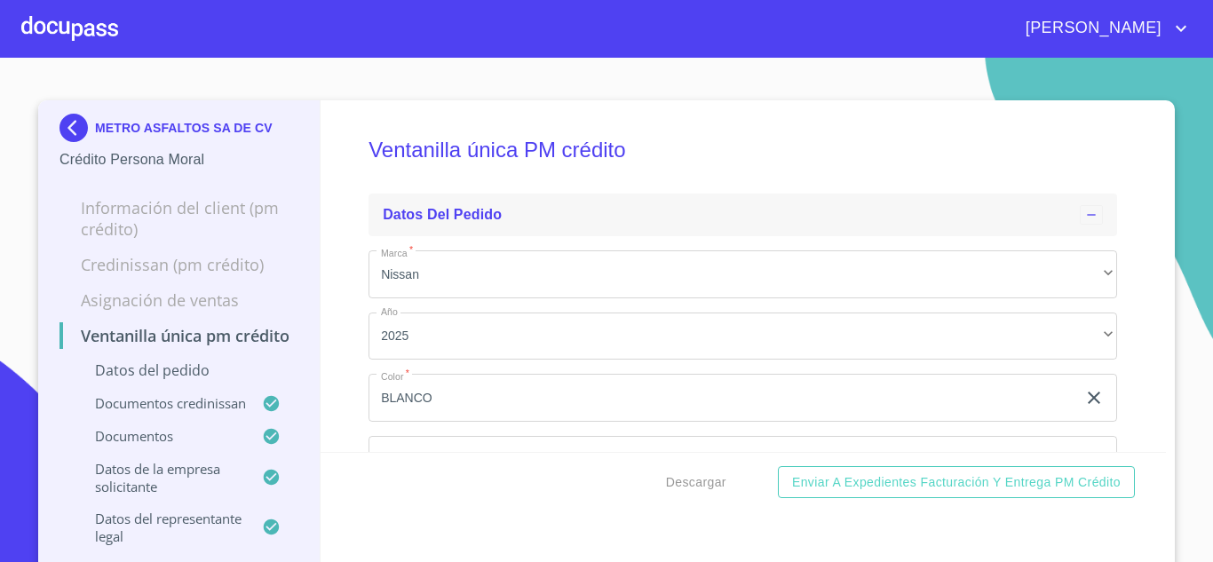
click at [847, 197] on div "Datos del pedido" at bounding box center [743, 215] width 749 height 43
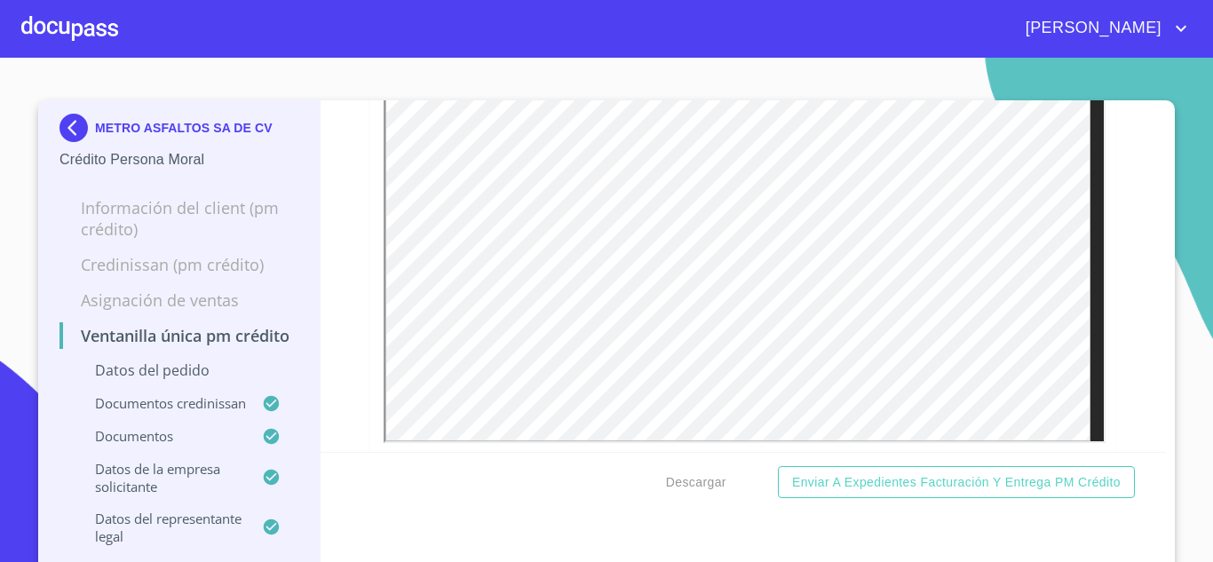
scroll to position [1687, 0]
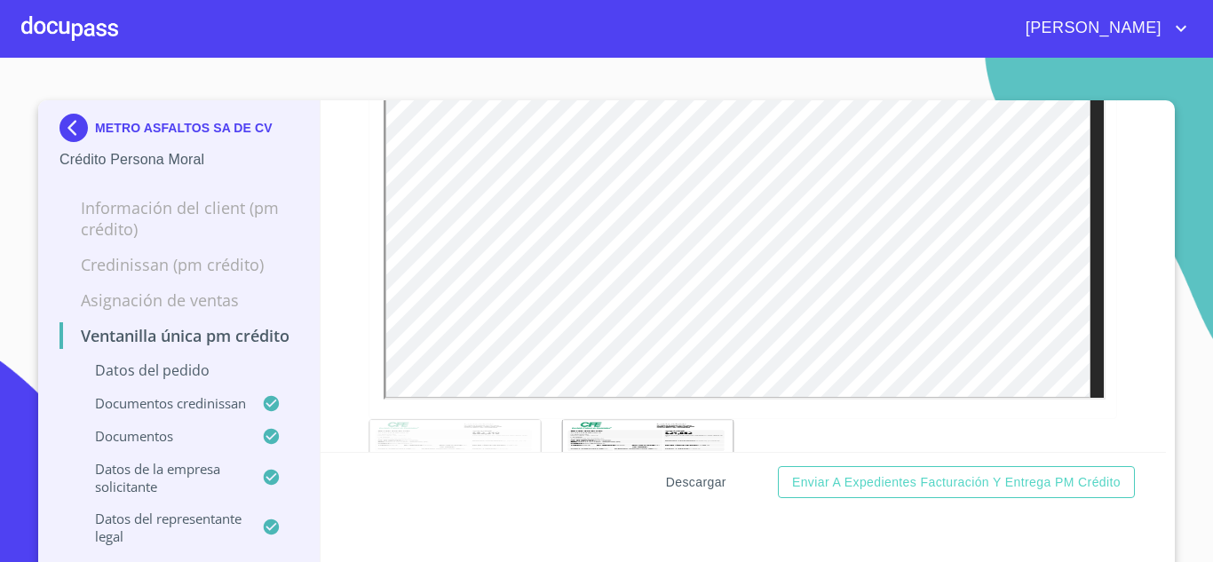
click at [688, 496] on button "Descargar" at bounding box center [696, 482] width 75 height 33
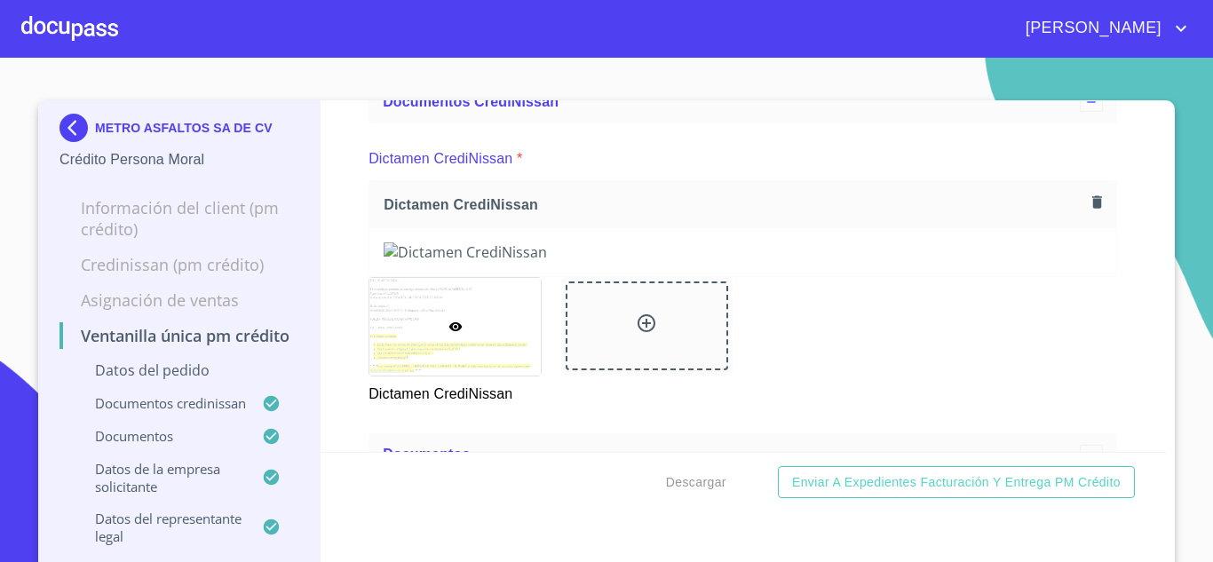
scroll to position [711, 0]
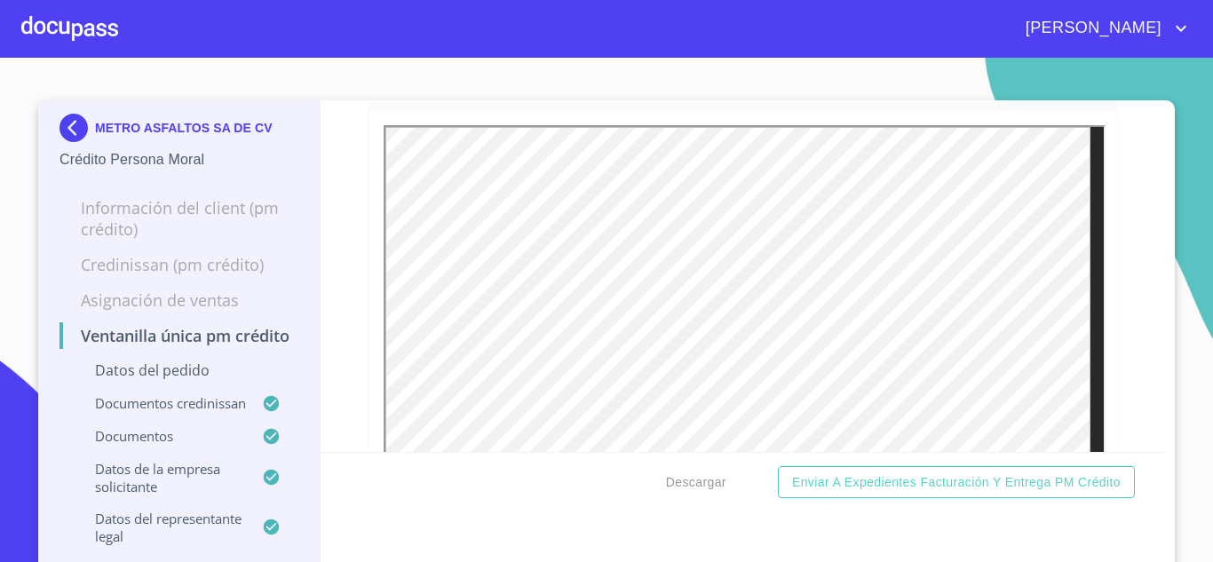
click at [0, 324] on section "METRO ASFALTOS SA DE CV Crédito Persona Moral Información del Client (PM crédit…" at bounding box center [606, 310] width 1213 height 504
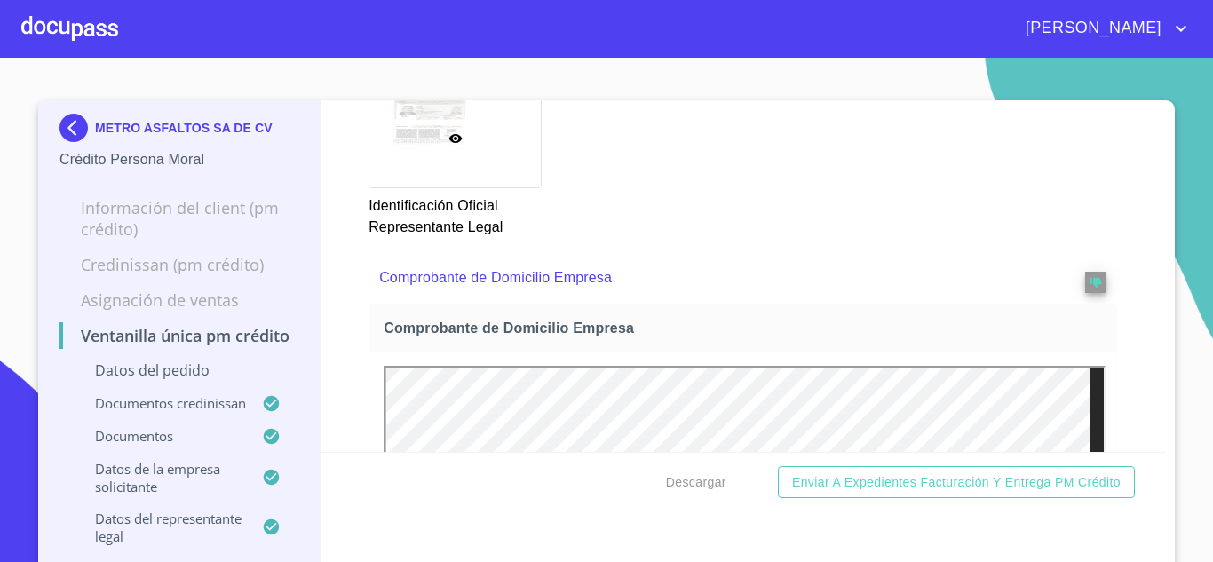
scroll to position [1687, 0]
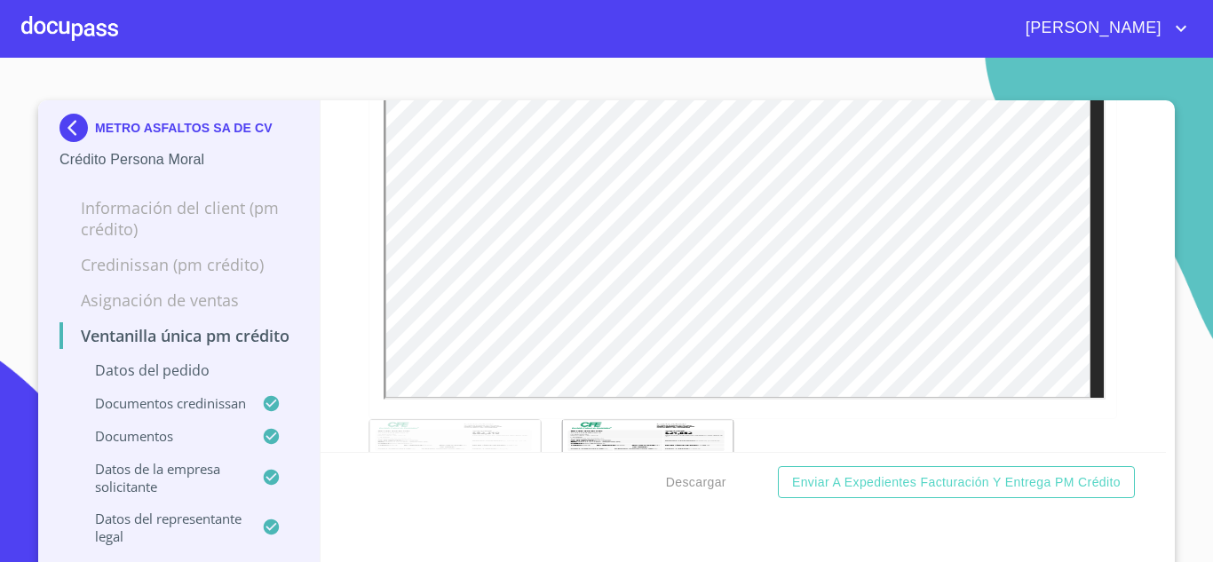
click at [3, 216] on section "METRO ASFALTOS SA DE CV Crédito Persona Moral Información del Client (PM crédit…" at bounding box center [606, 310] width 1213 height 504
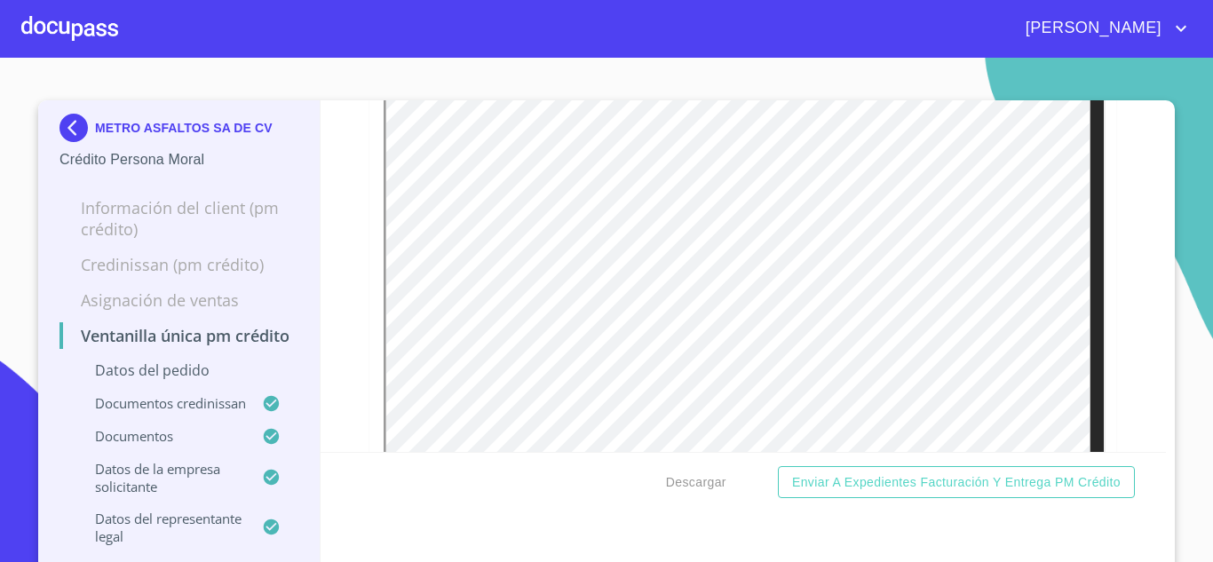
scroll to position [7036, 0]
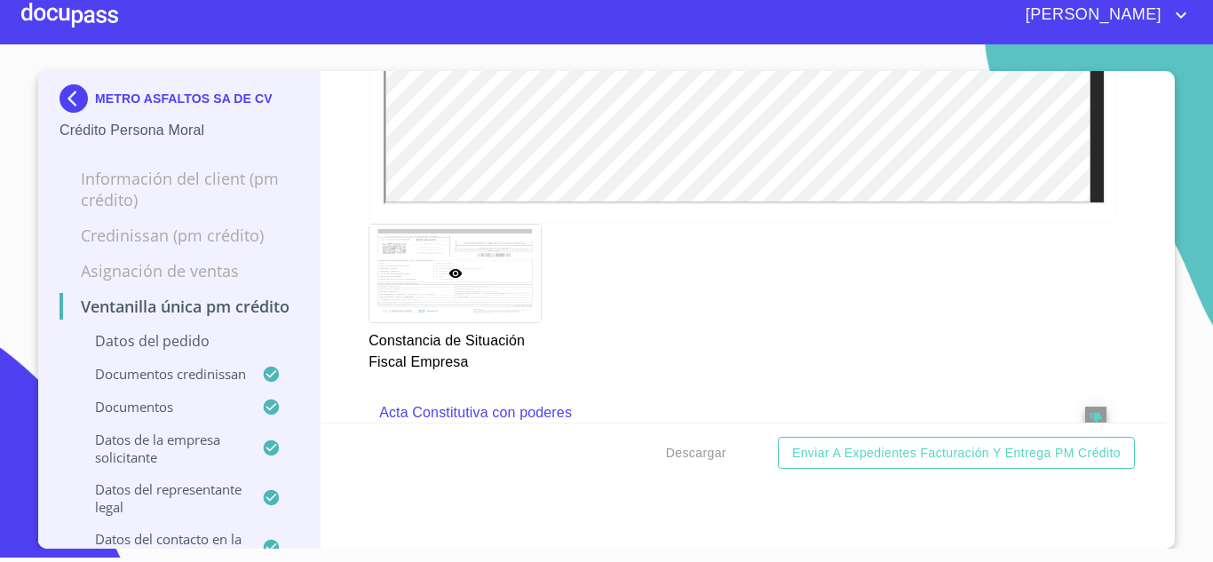
scroll to position [4923, 0]
